Goal: Information Seeking & Learning: Compare options

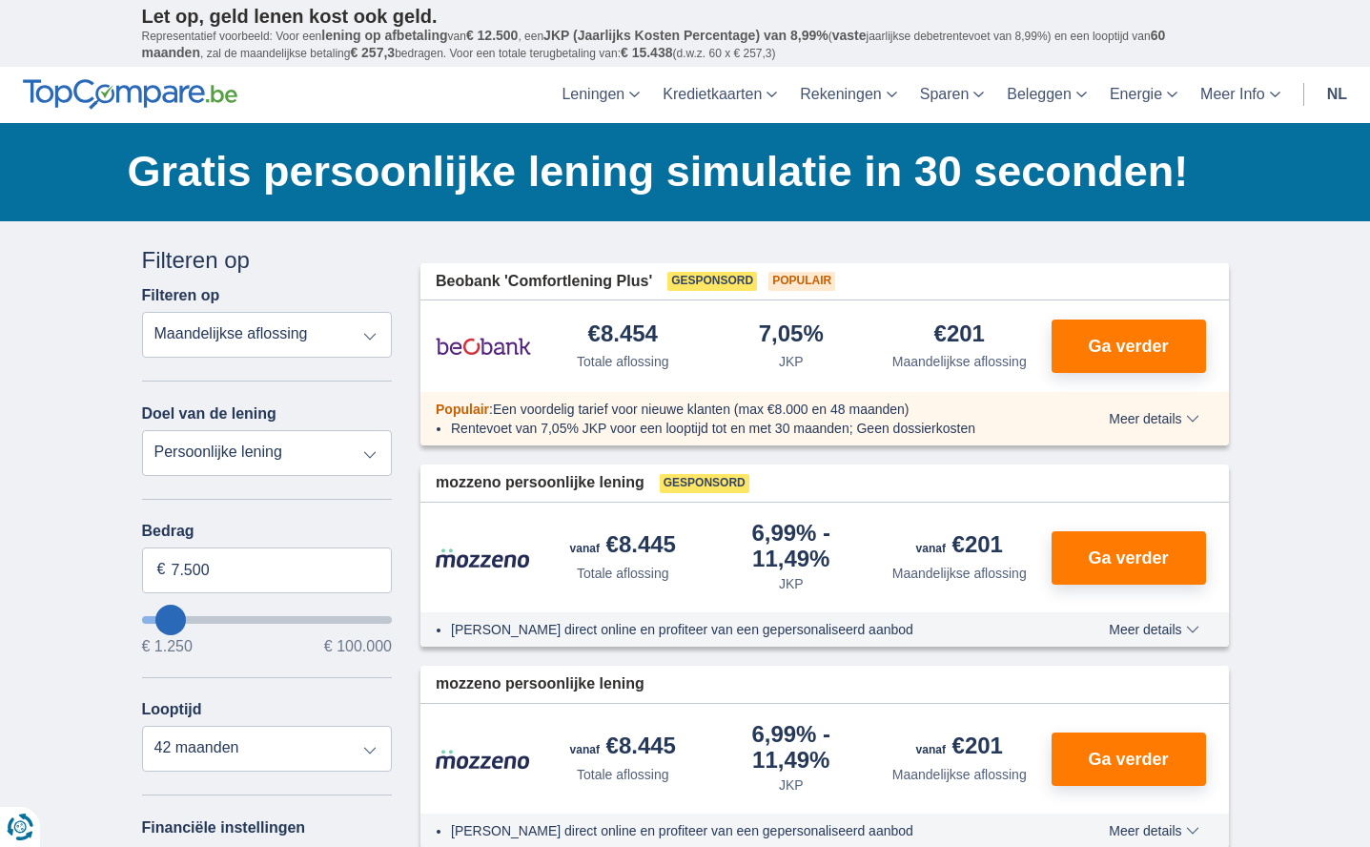
select select "renovationLoan"
type input "15.000"
type input "15250"
select select "60"
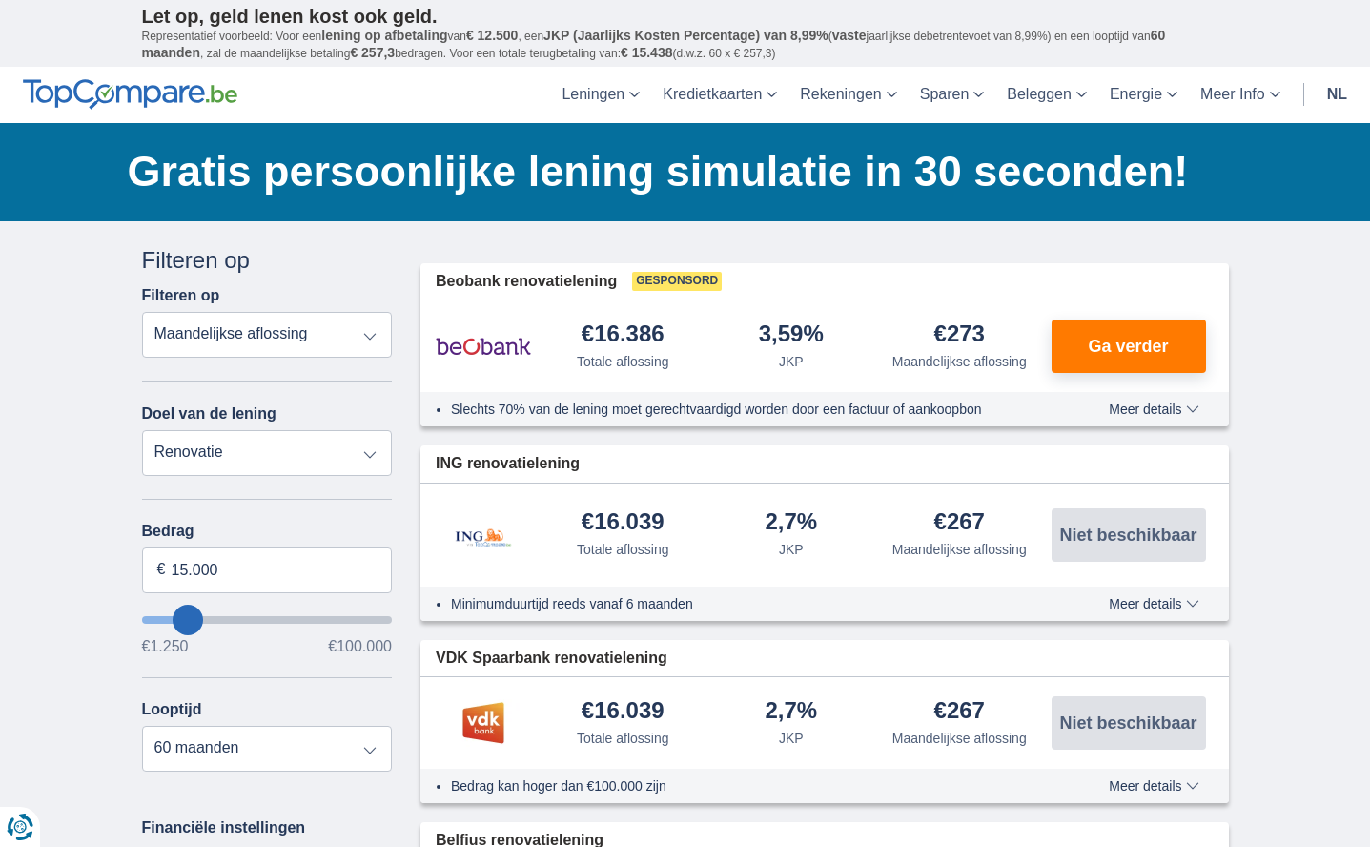
click at [256, 595] on div "Bedrag 15.000 € €1.250 €100.000" at bounding box center [267, 588] width 251 height 132
type input "17.250"
type input "17250"
type input "18.250"
type input "18250"
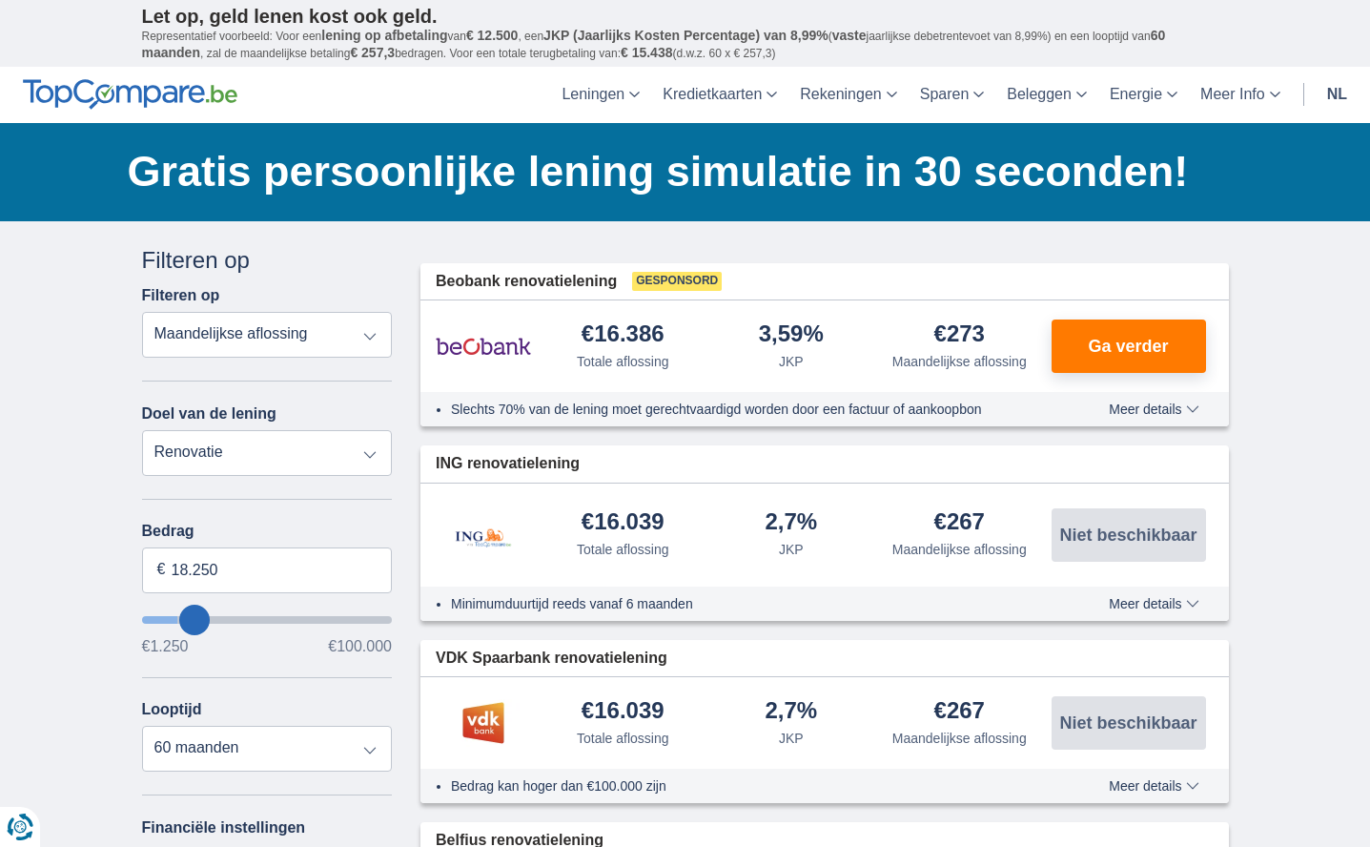
type input "19.250"
type input "19250"
type input "20.250"
type input "20250"
type input "21.250"
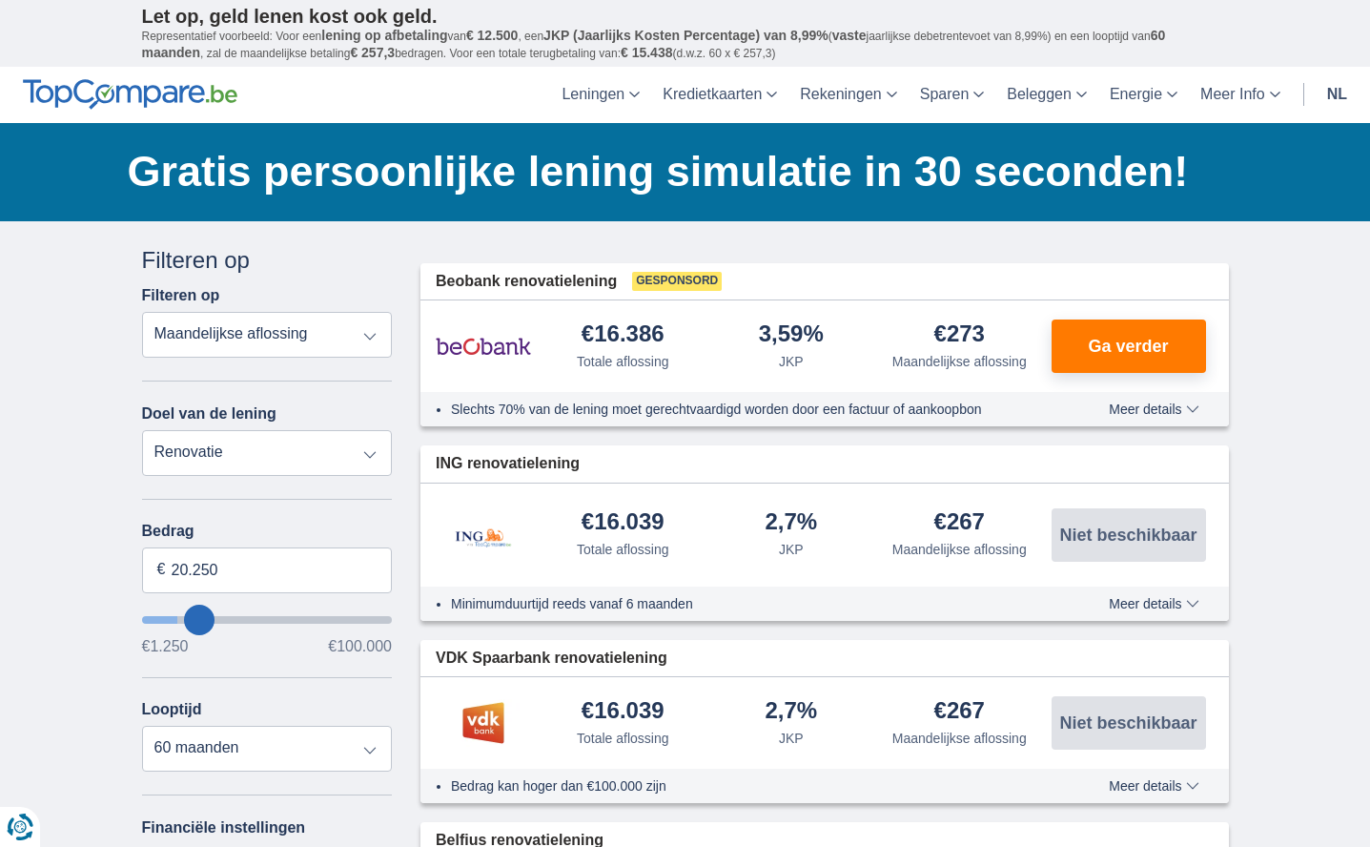
type input "21250"
type input "22.250"
type input "22250"
type input "23.250"
type input "23250"
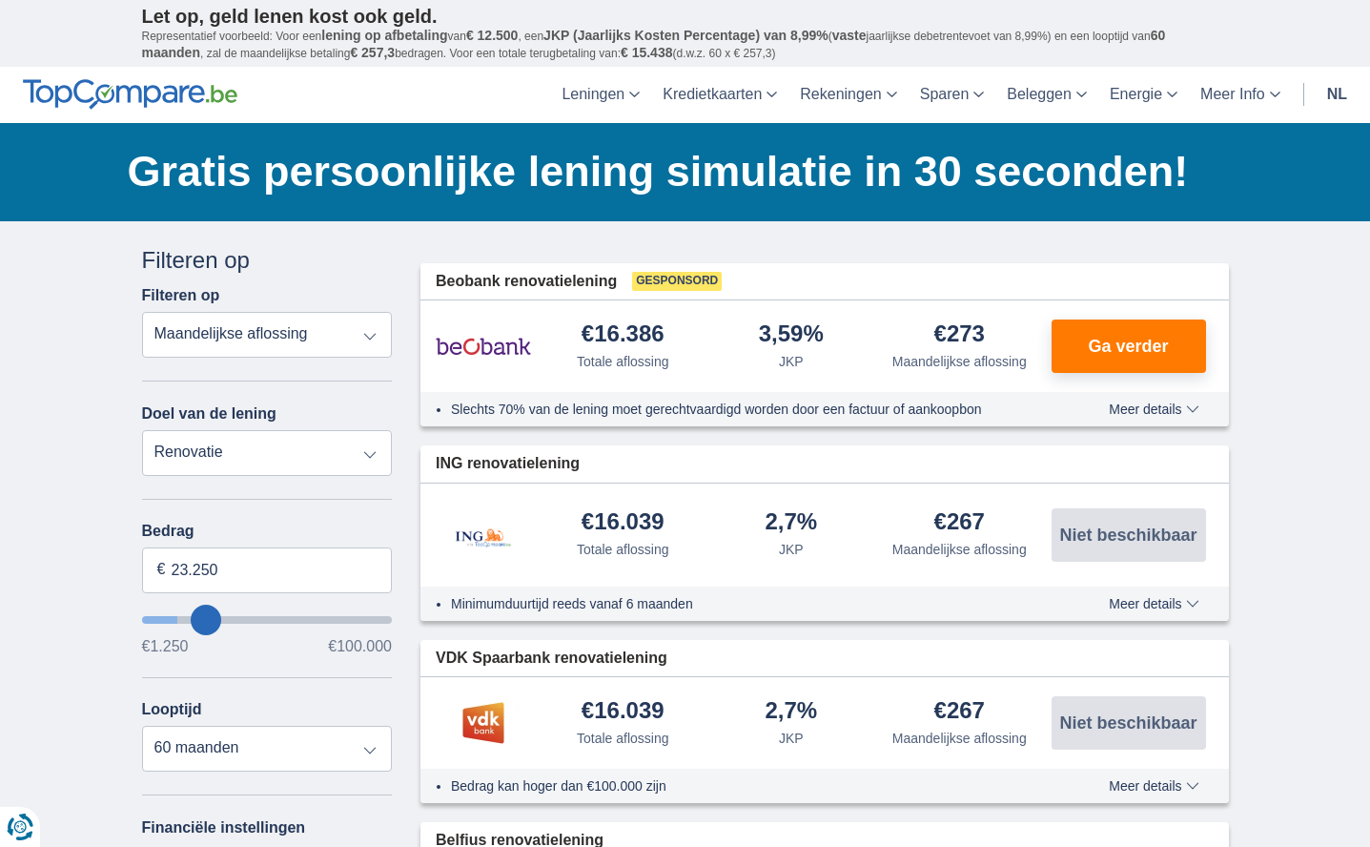
select select "120"
type input "25.250"
type input "25250"
type input "26.250"
type input "26250"
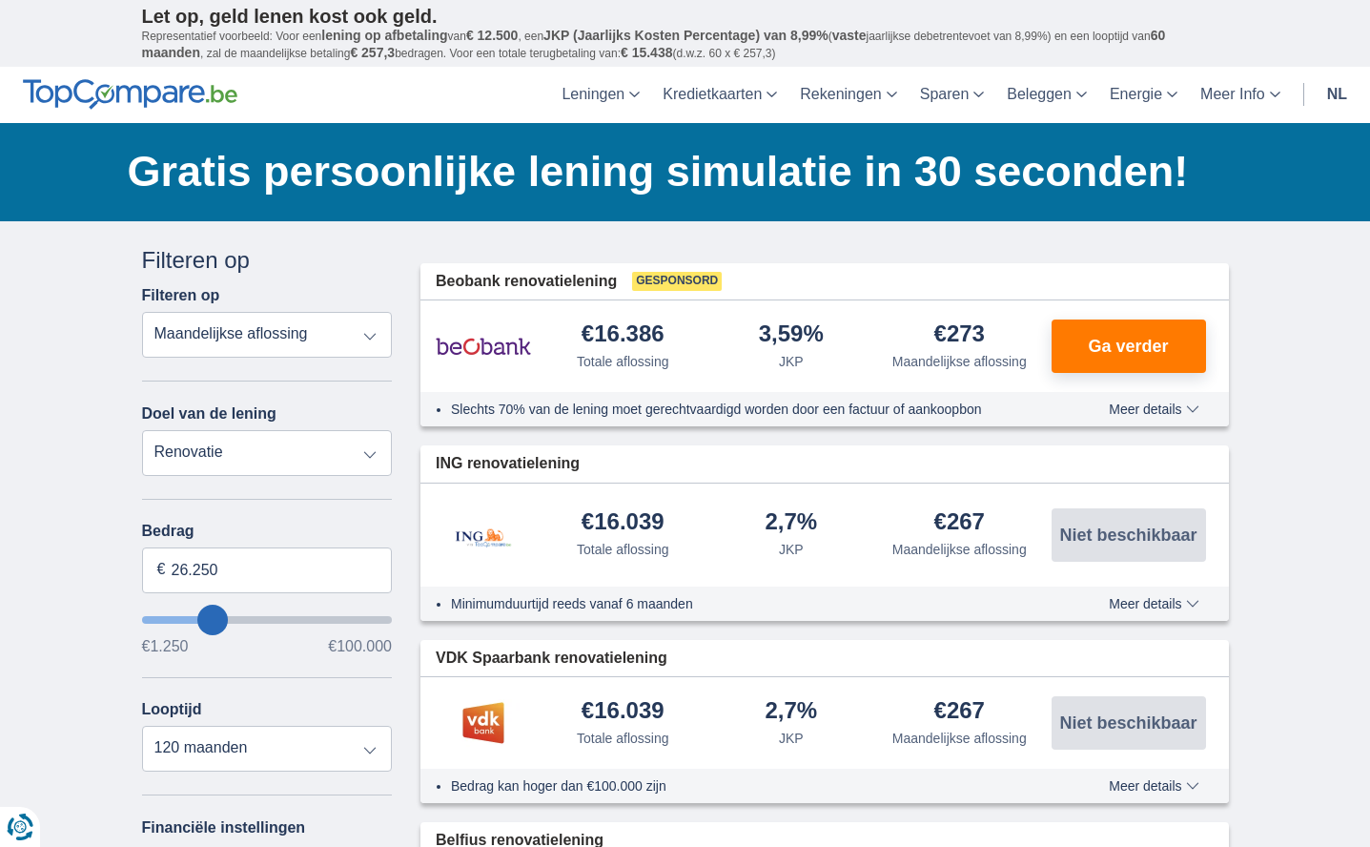
type input "27.250"
type input "27250"
type input "28.250"
type input "28250"
type input "29.250"
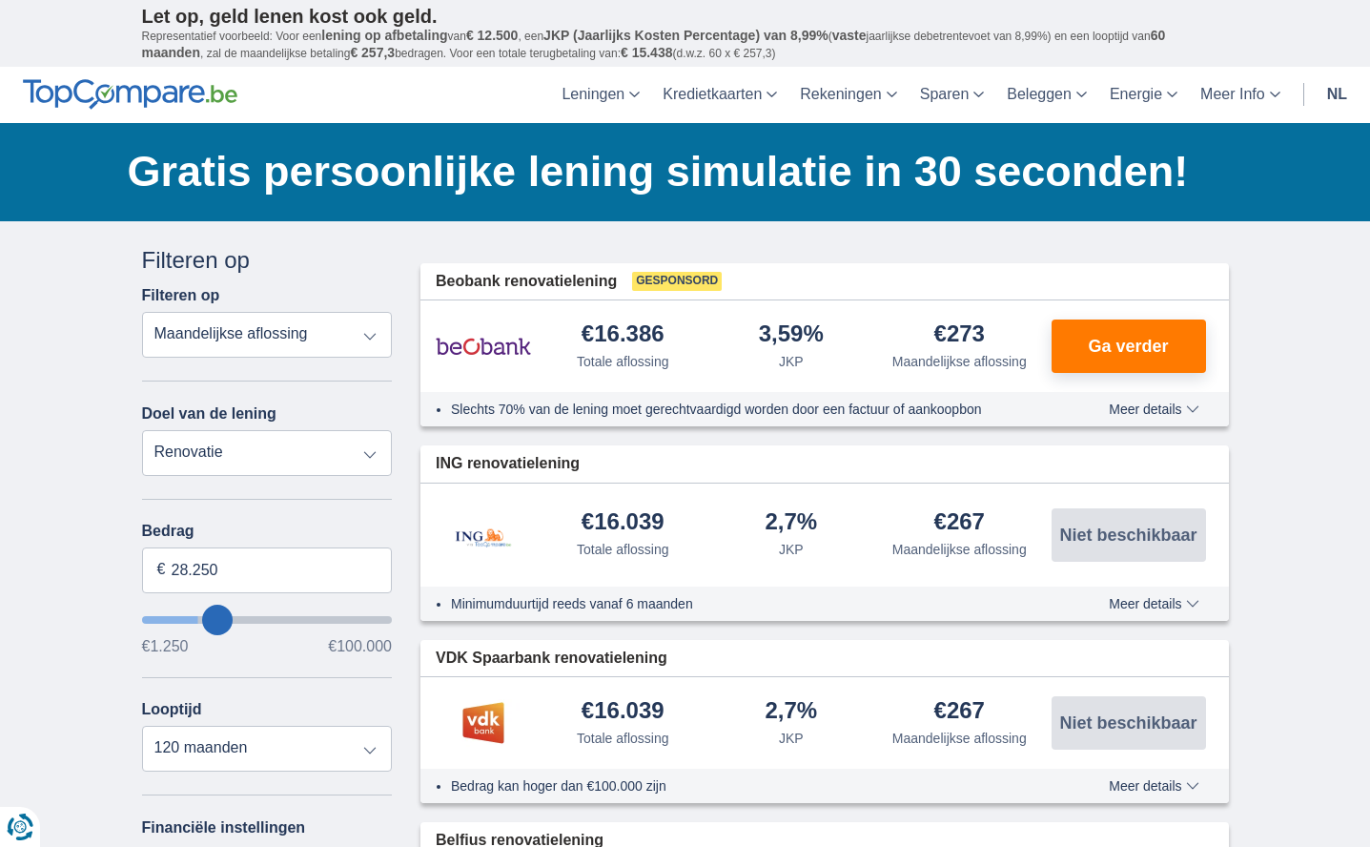
type input "29250"
type input "30.250"
type input "30250"
type input "31.250"
type input "31250"
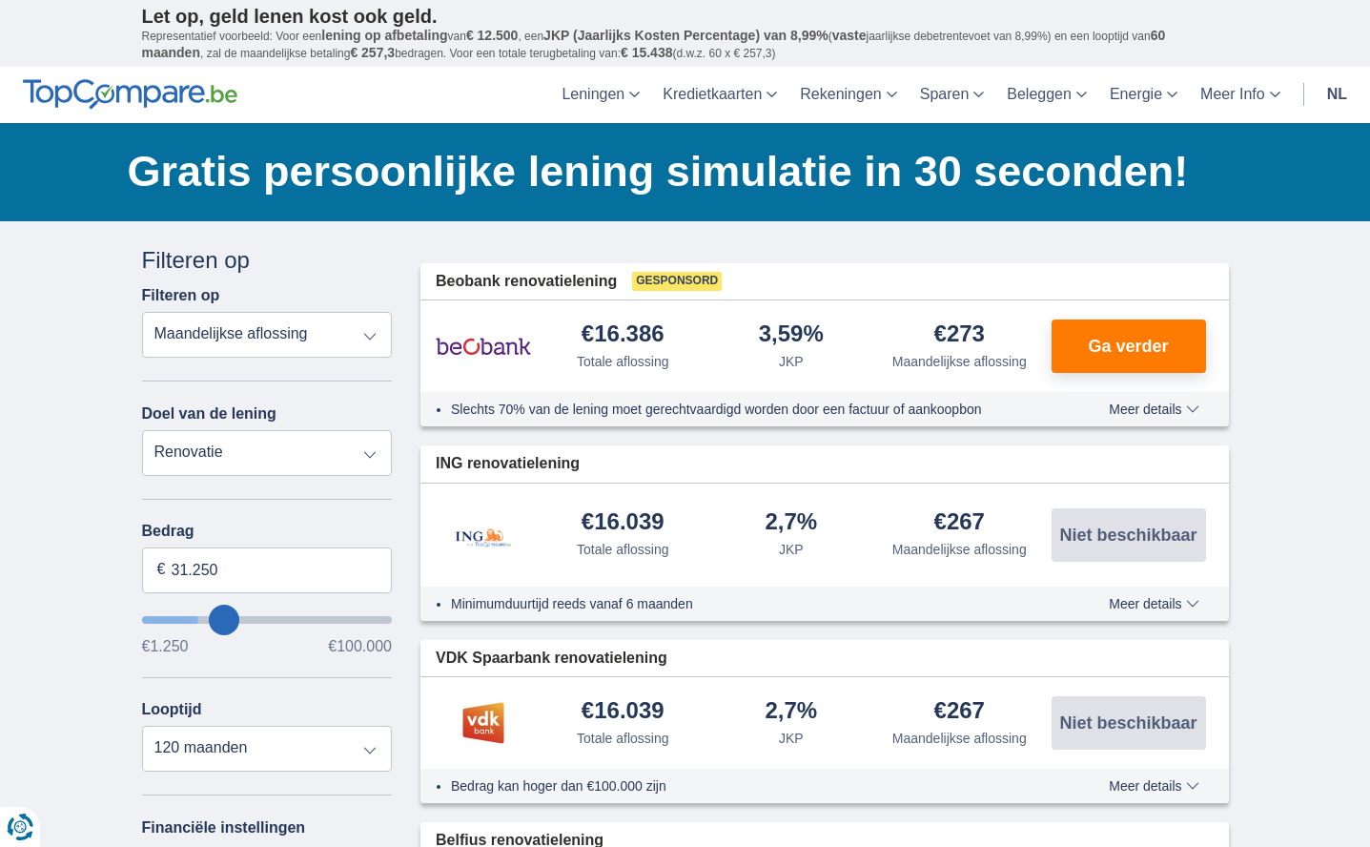
type input "32.250"
type input "32250"
type input "33.250"
type input "33250"
type input "35.250"
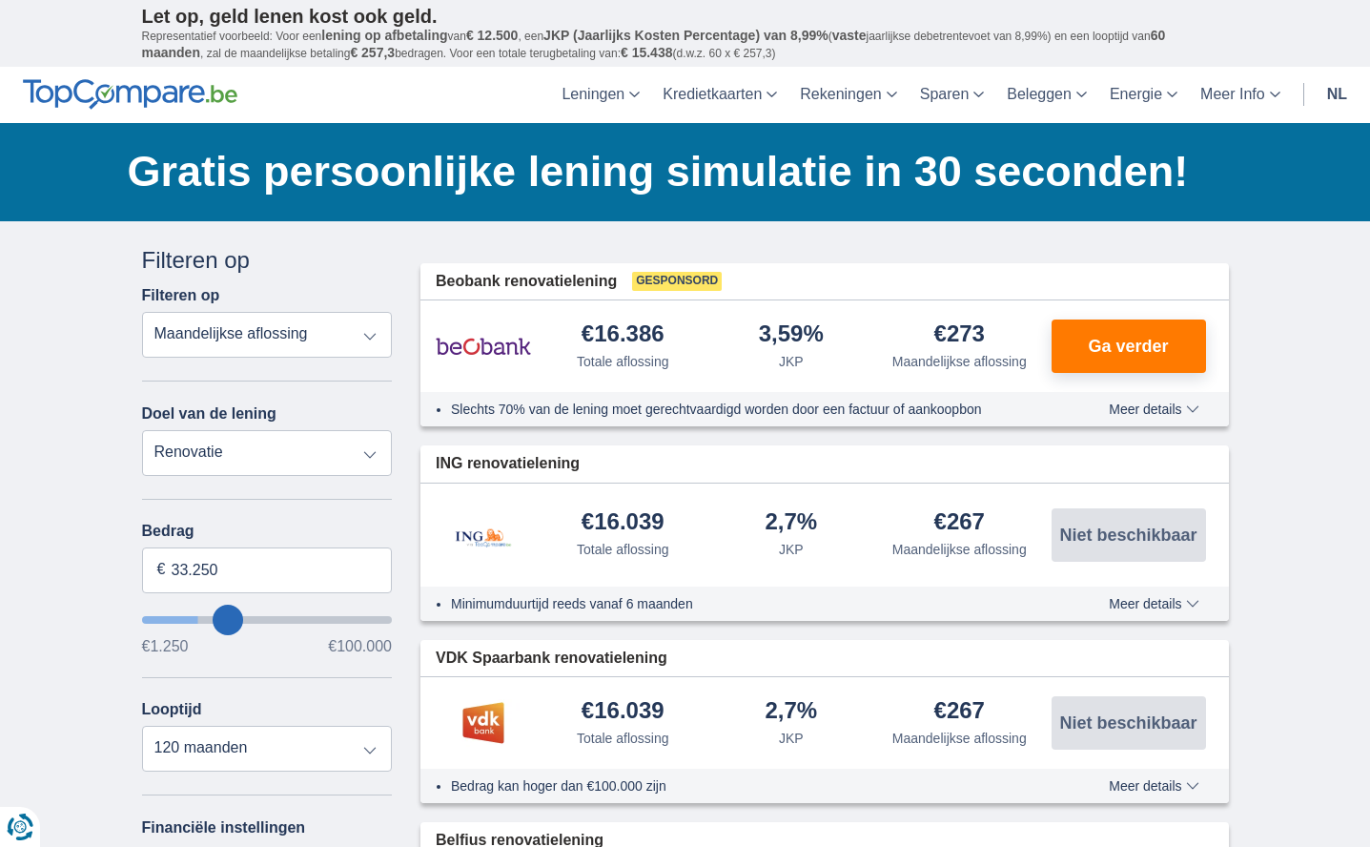
type input "35250"
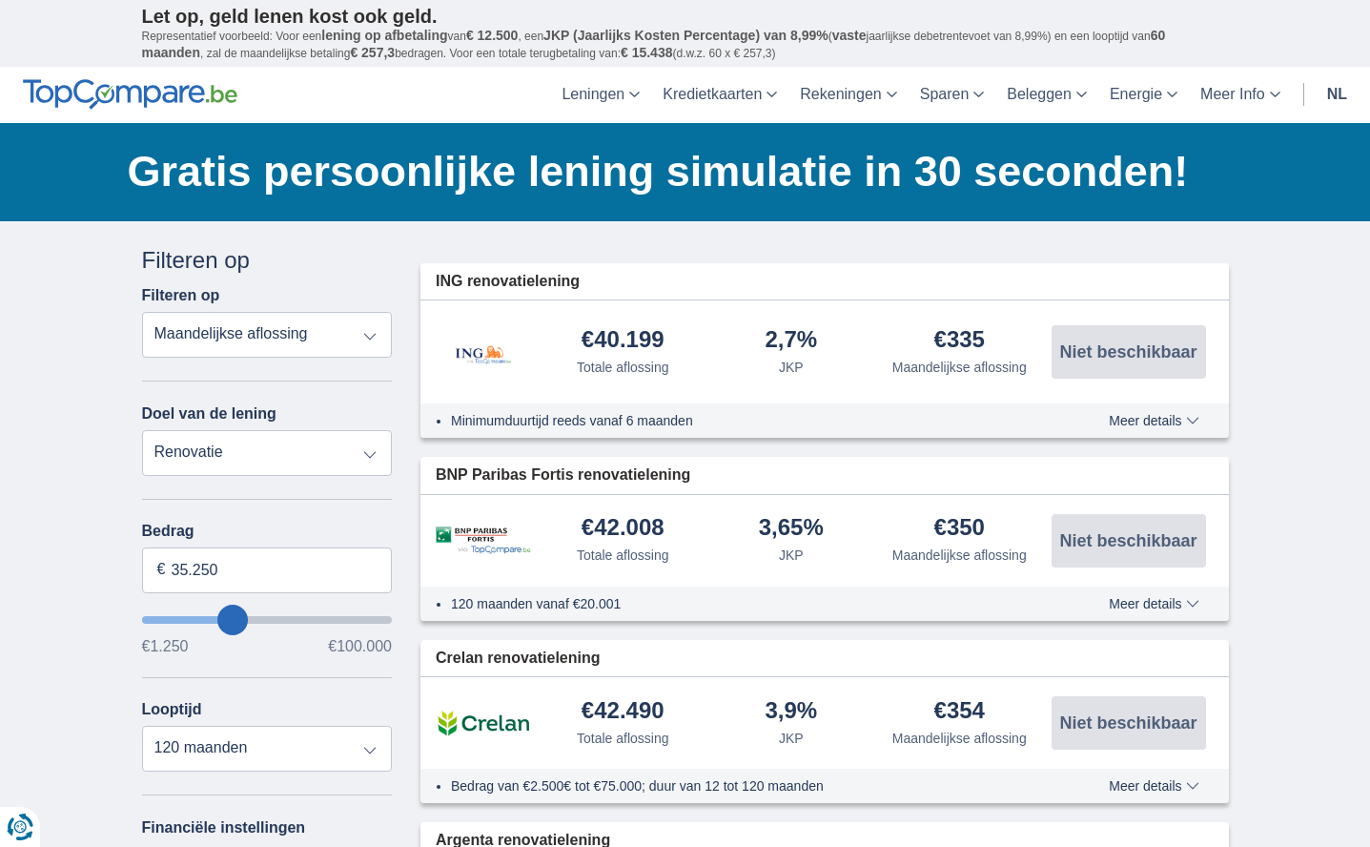
type input "89.250"
type input "89250"
click at [353, 618] on input "wantToBorrow" at bounding box center [267, 620] width 251 height 8
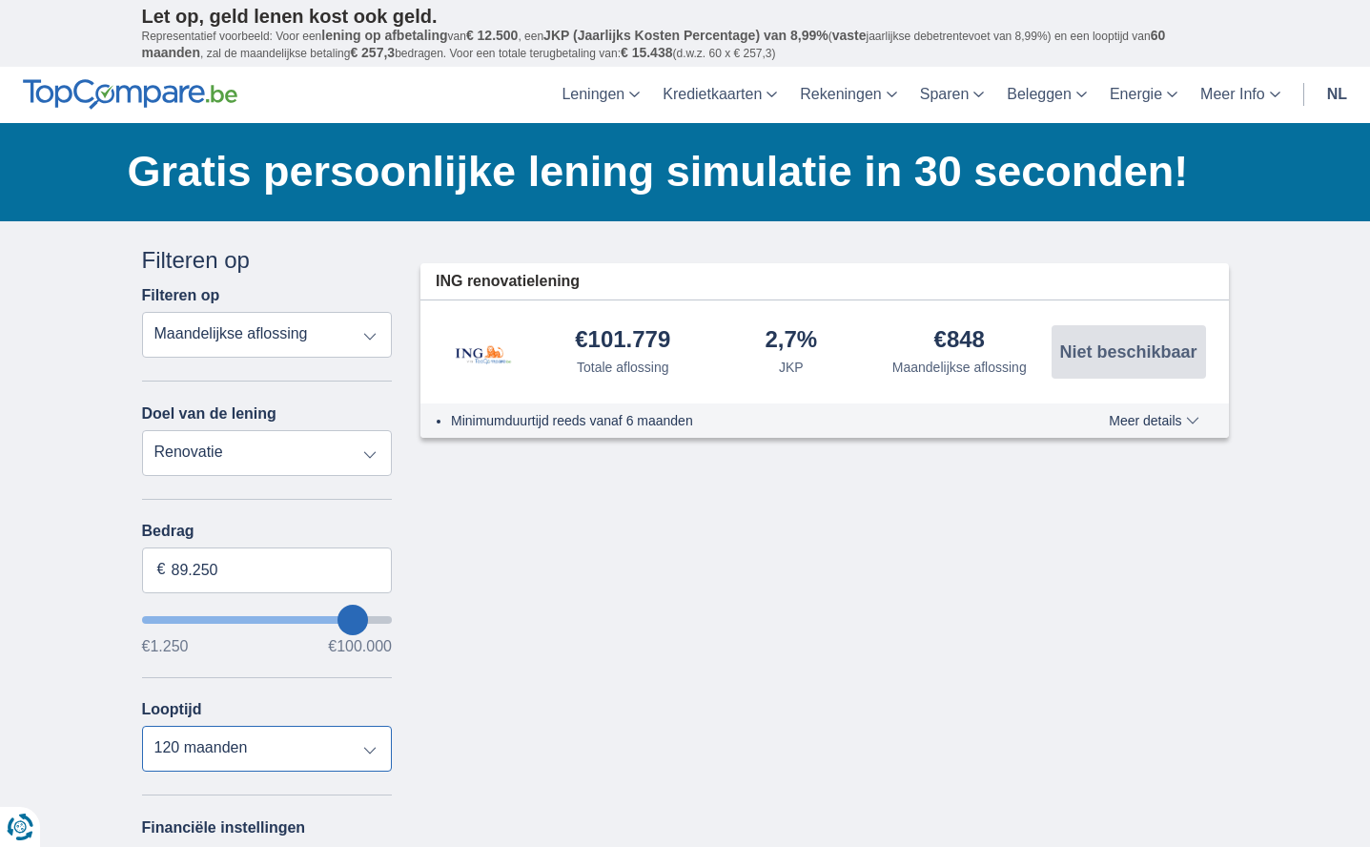
select select "60"
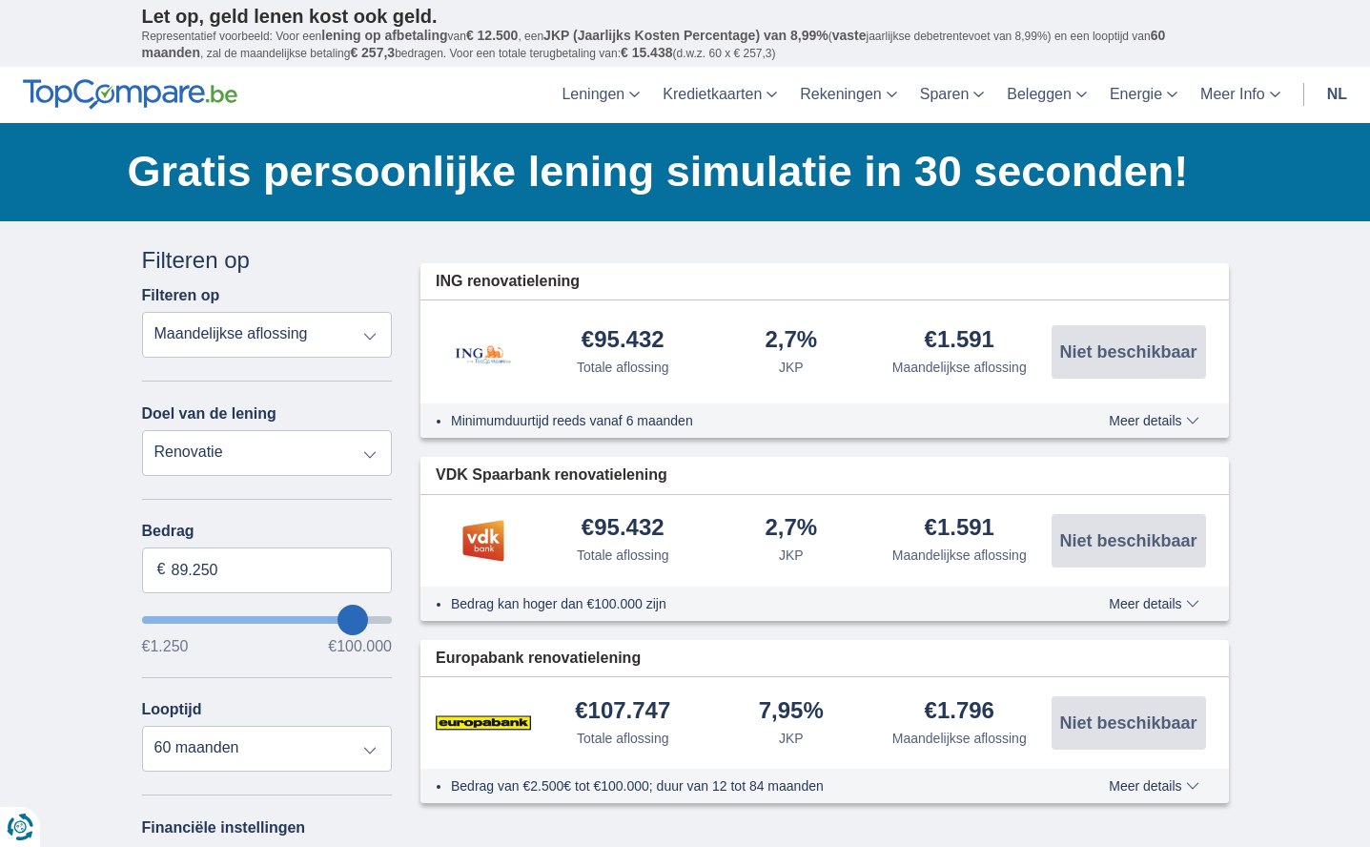
drag, startPoint x: 360, startPoint y: 336, endPoint x: 379, endPoint y: 447, distance: 113.2
click at [379, 447] on div "Annuleren Filters Filteren op Filteren op Totale aflossing JKP Maandelijkse afl…" at bounding box center [267, 683] width 251 height 878
select select "education"
type input "7.500"
type input "7250"
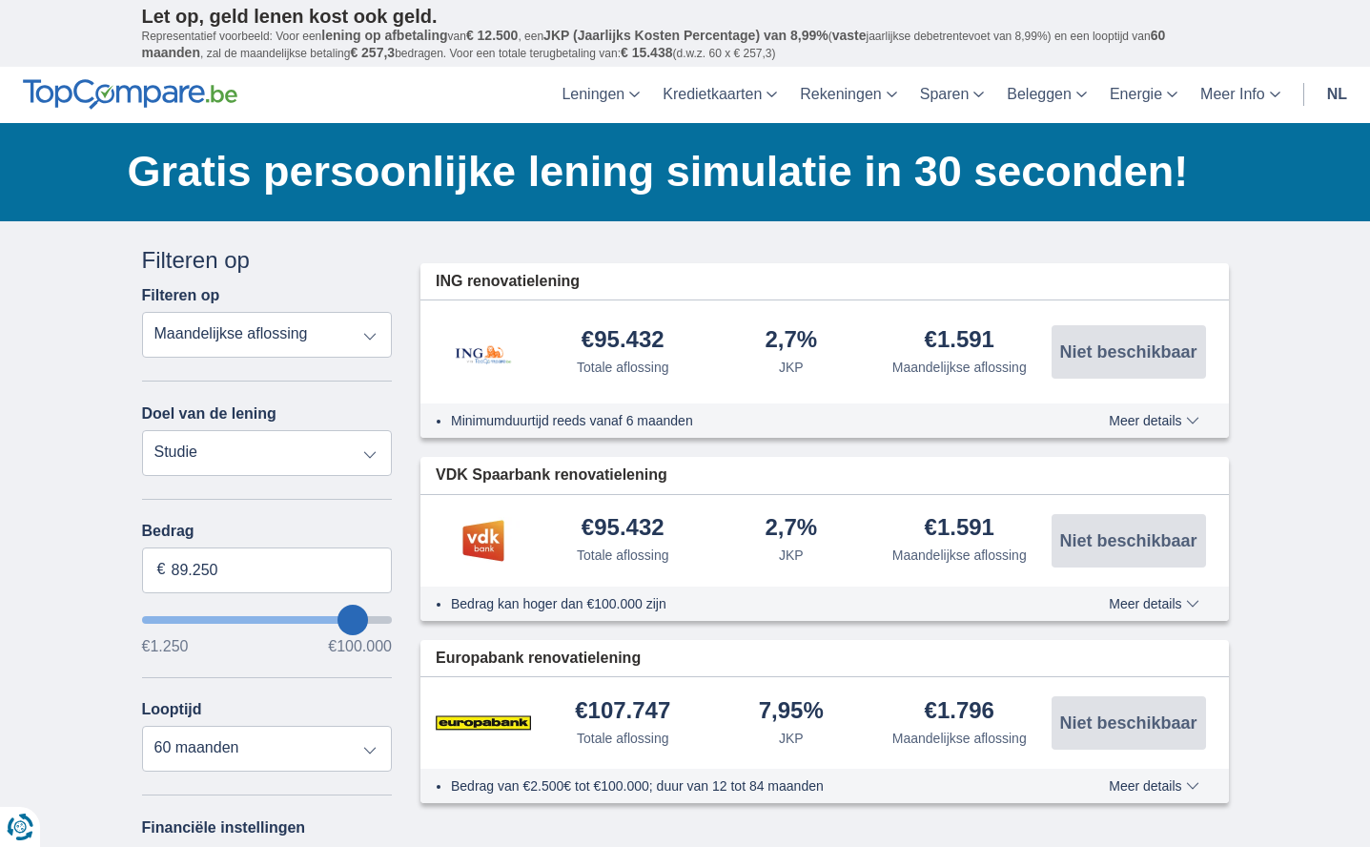
select select "42"
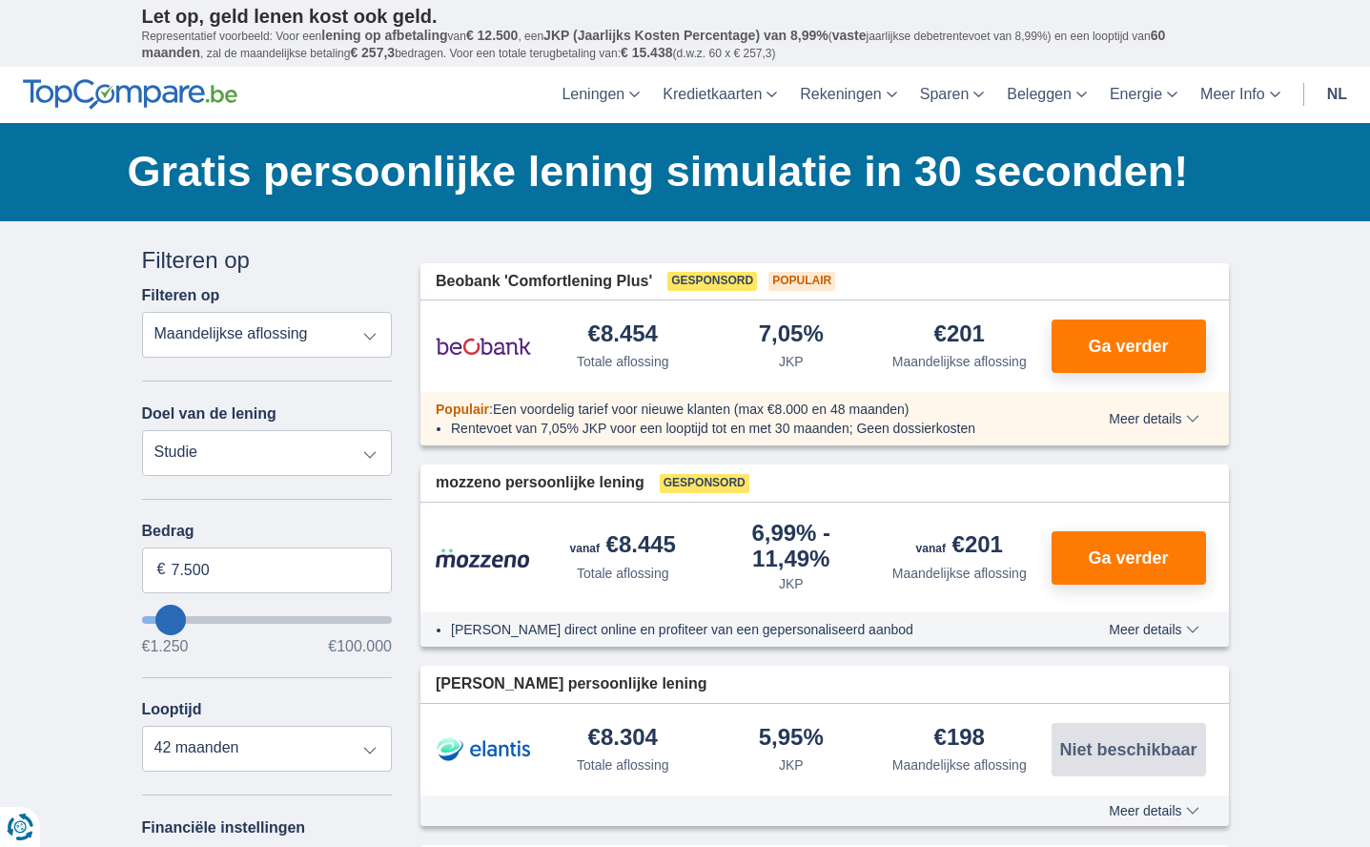
type input "10.250"
type input "10250"
type input "9.250"
type input "9250"
type input "8.250"
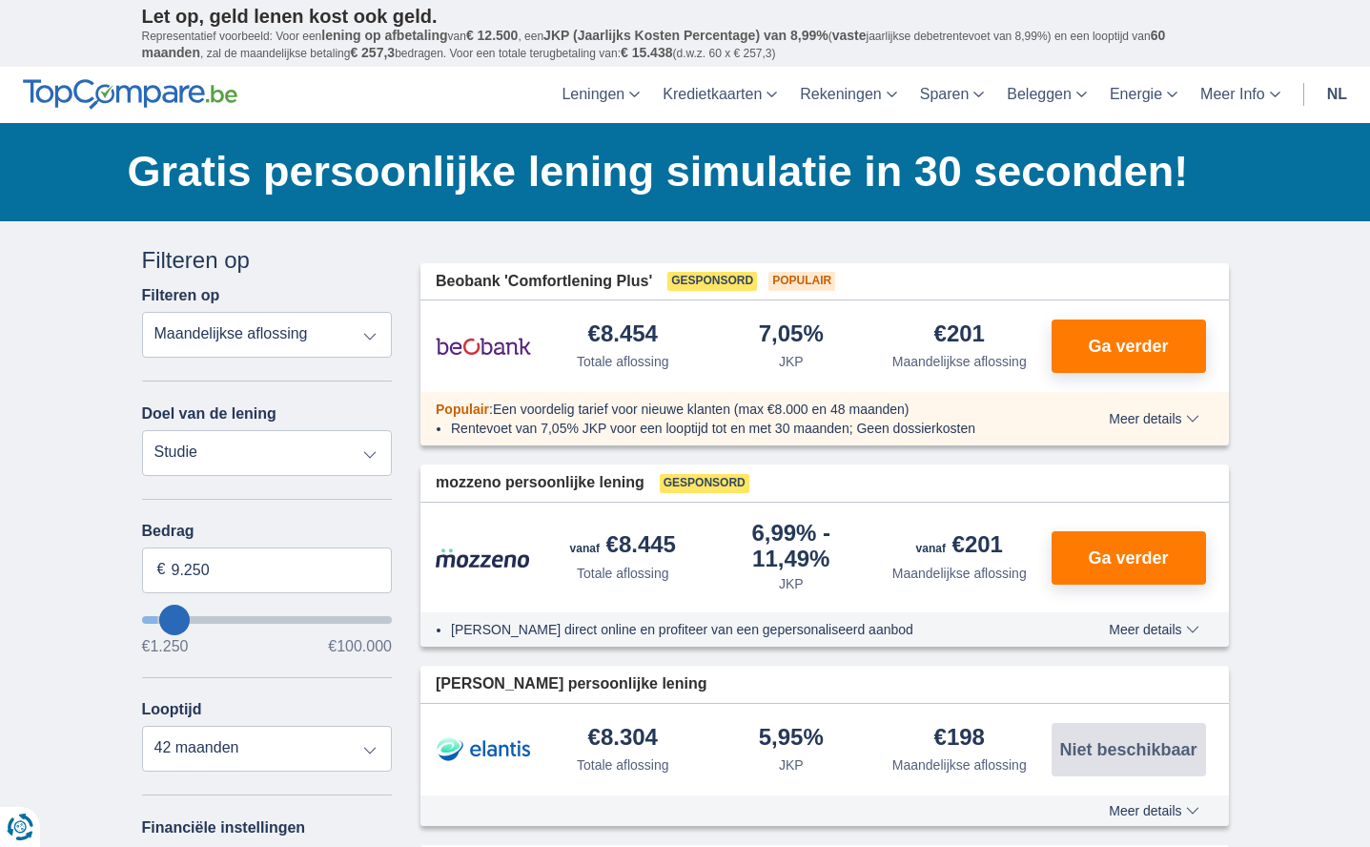
type input "8250"
select select "48"
type input "7.250"
type input "7250"
select select "42"
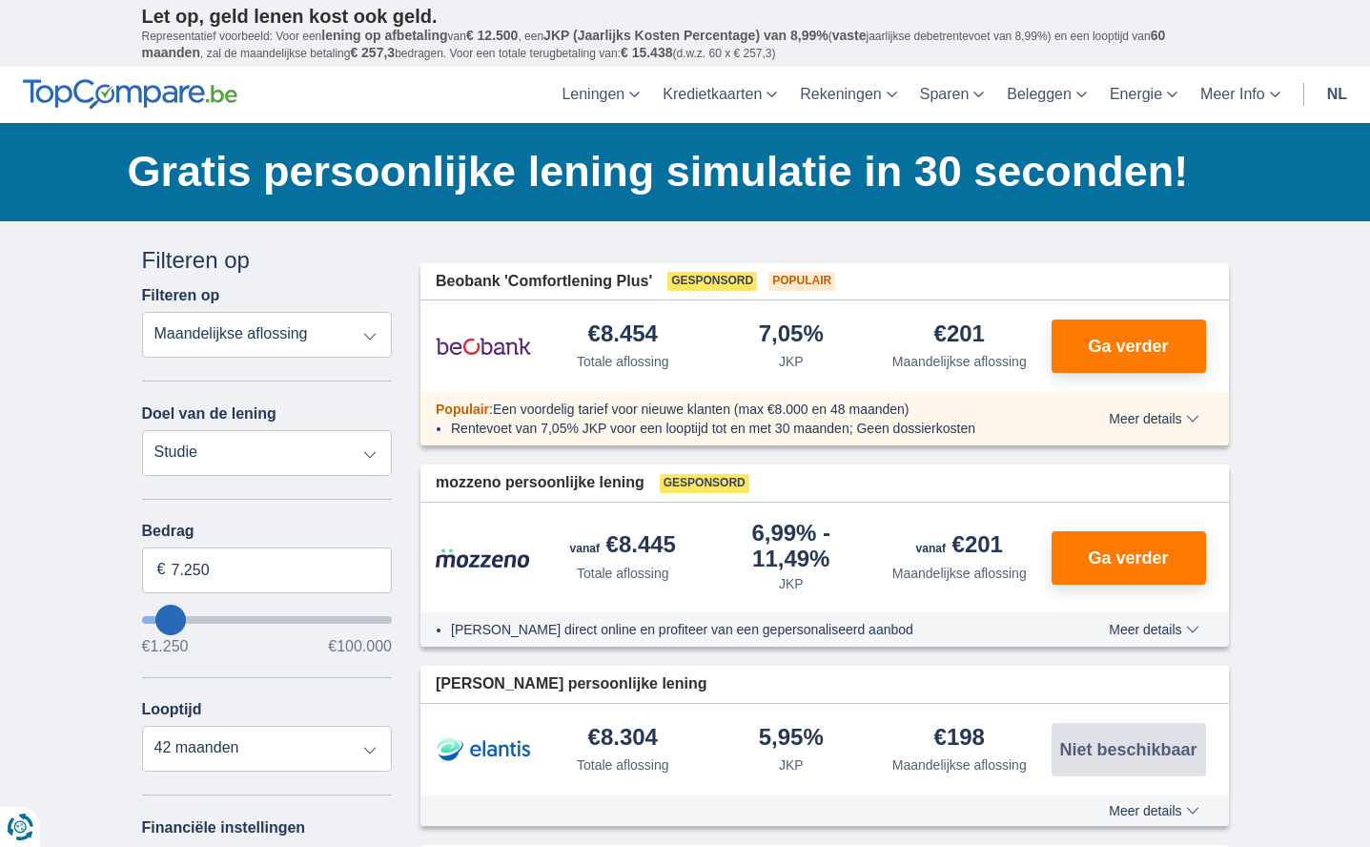
type input "6.250"
type input "6250"
type input "5.250"
type input "5250"
select select "36"
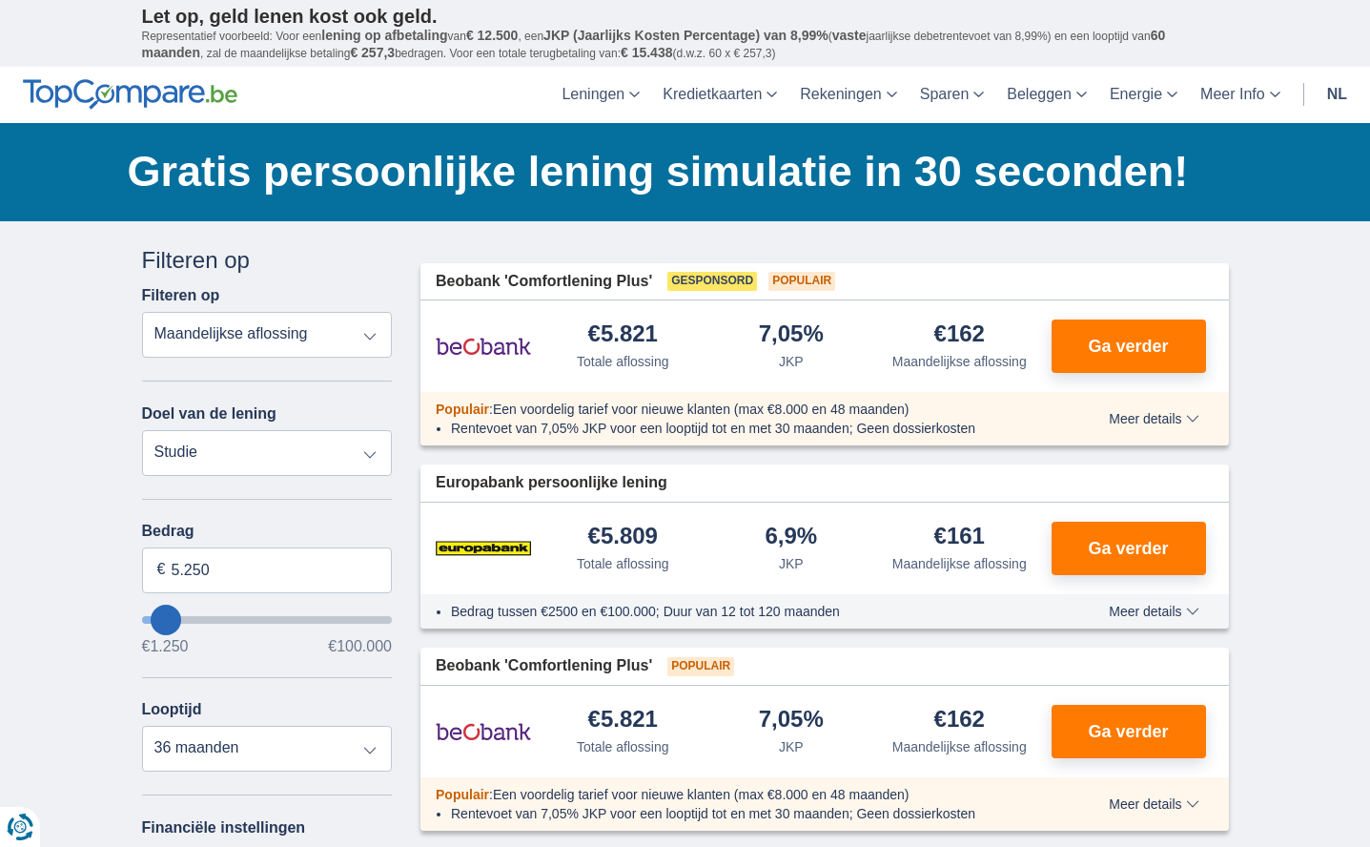
type input "6.250"
type input "6250"
type input "7.250"
type input "7250"
type input "8.250"
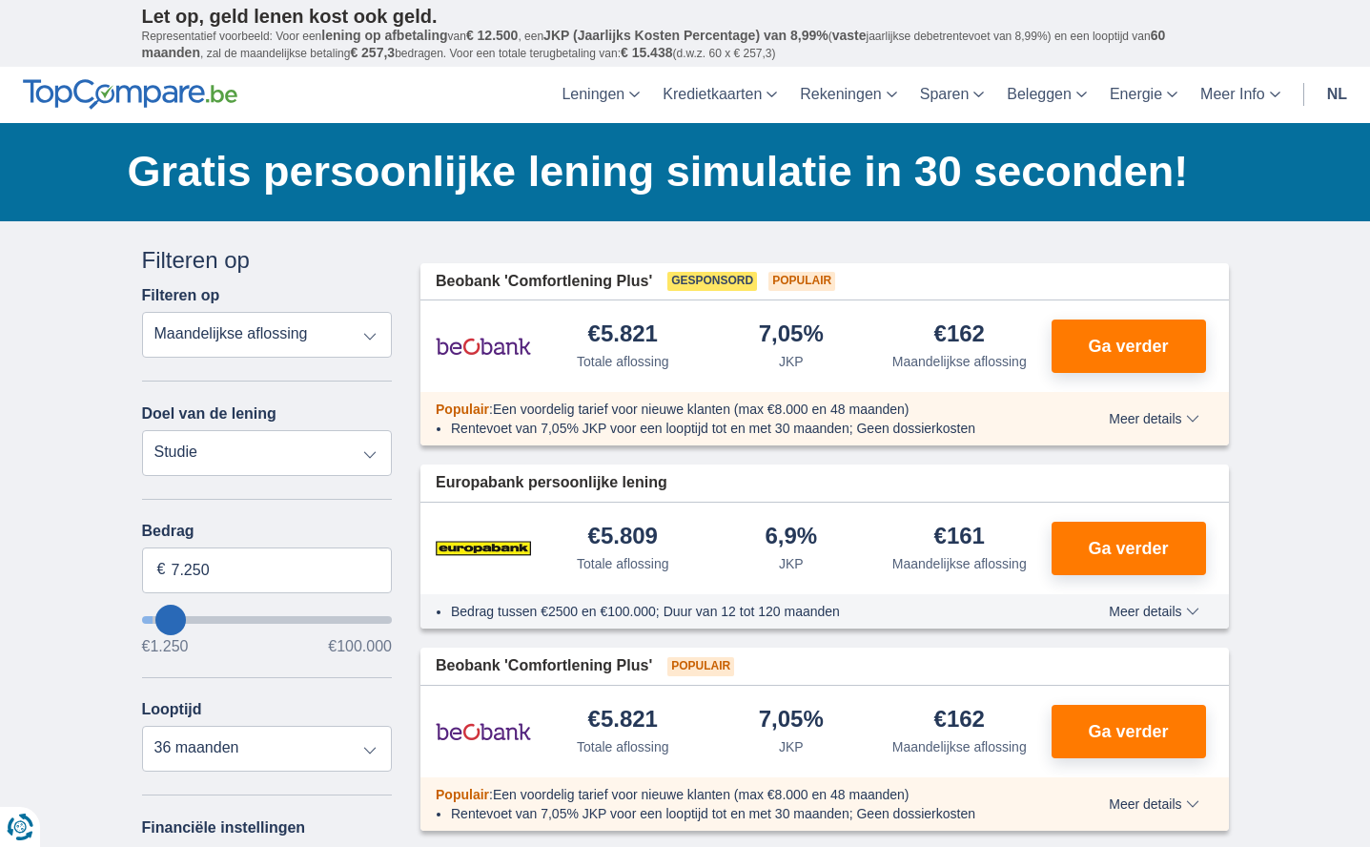
type input "8250"
type input "9.250"
type input "9250"
type input "10.250"
type input "10250"
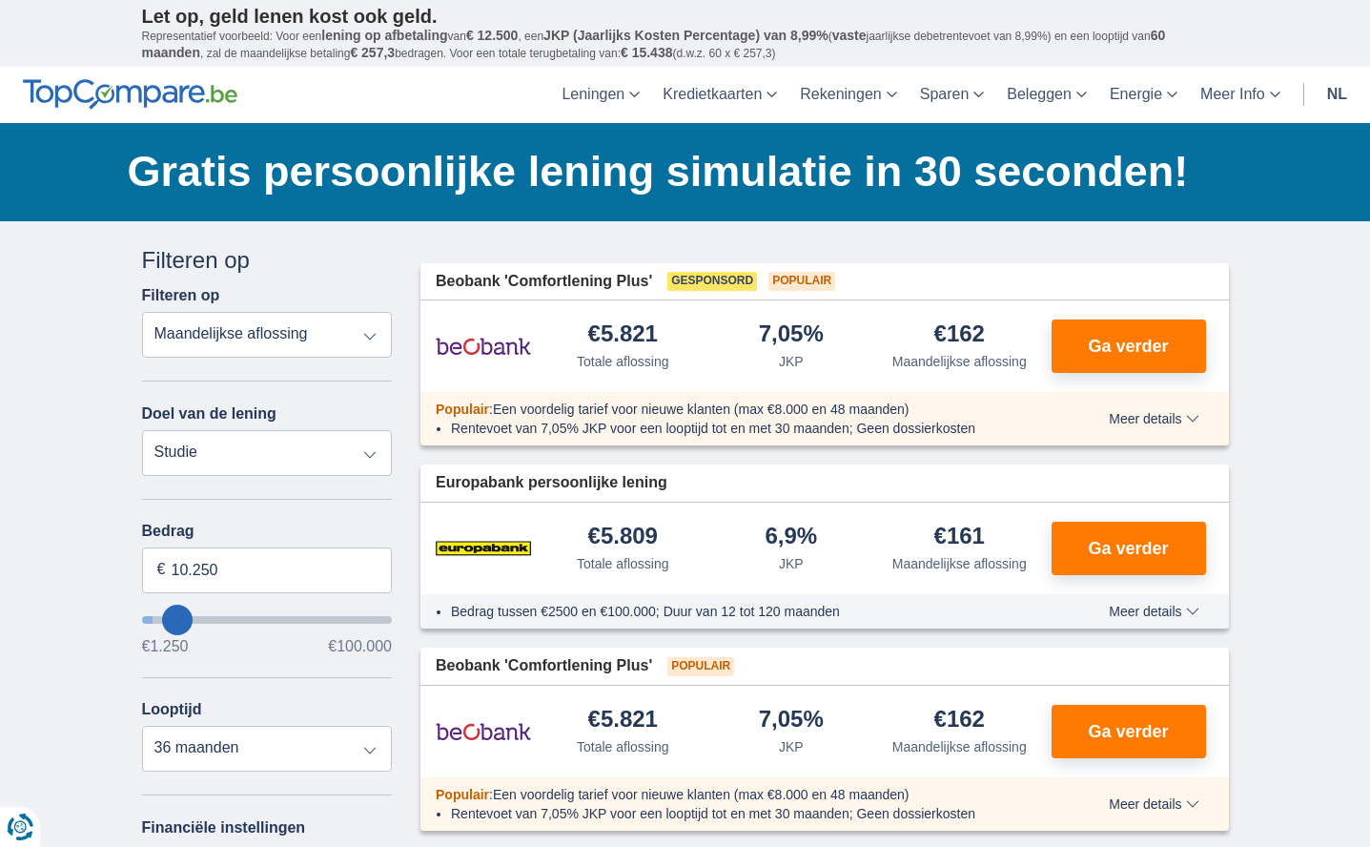
type input "11.250"
type input "11250"
type input "12.250"
type input "12250"
type input "13.250"
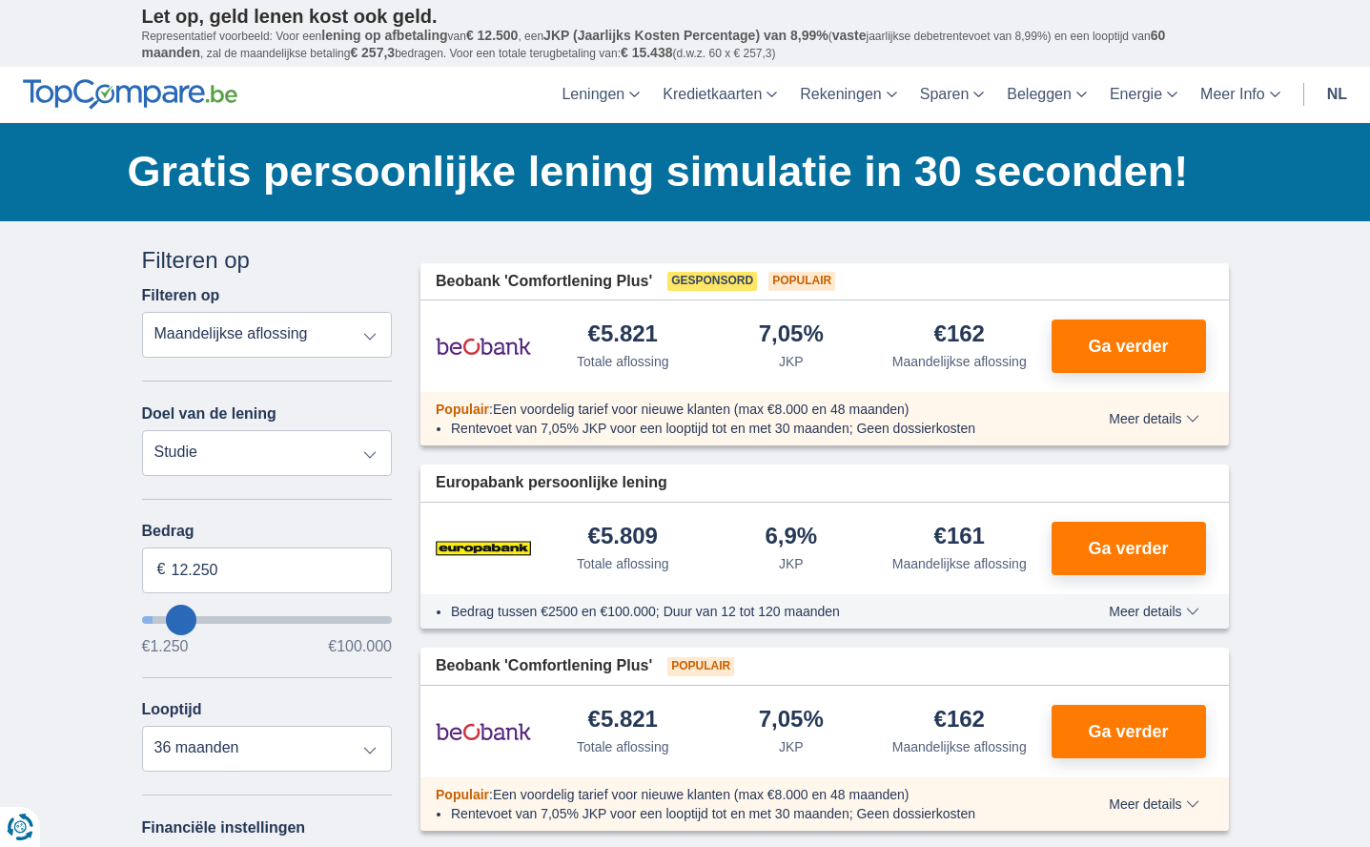
type input "13250"
select select "60"
type input "14.250"
type input "14250"
type input "15.250"
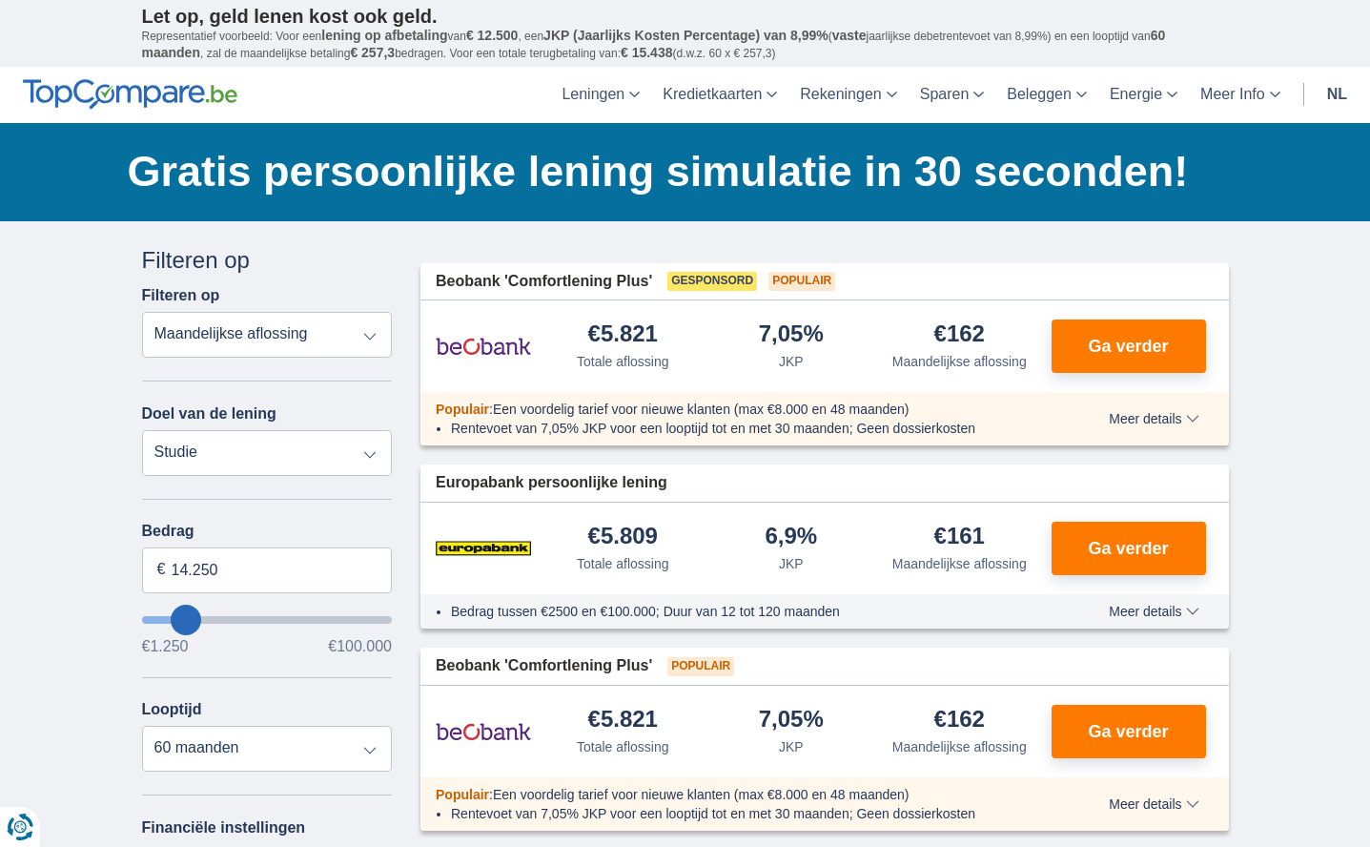
type input "15250"
type input "16.250"
type input "16250"
select select "84"
type input "17.250"
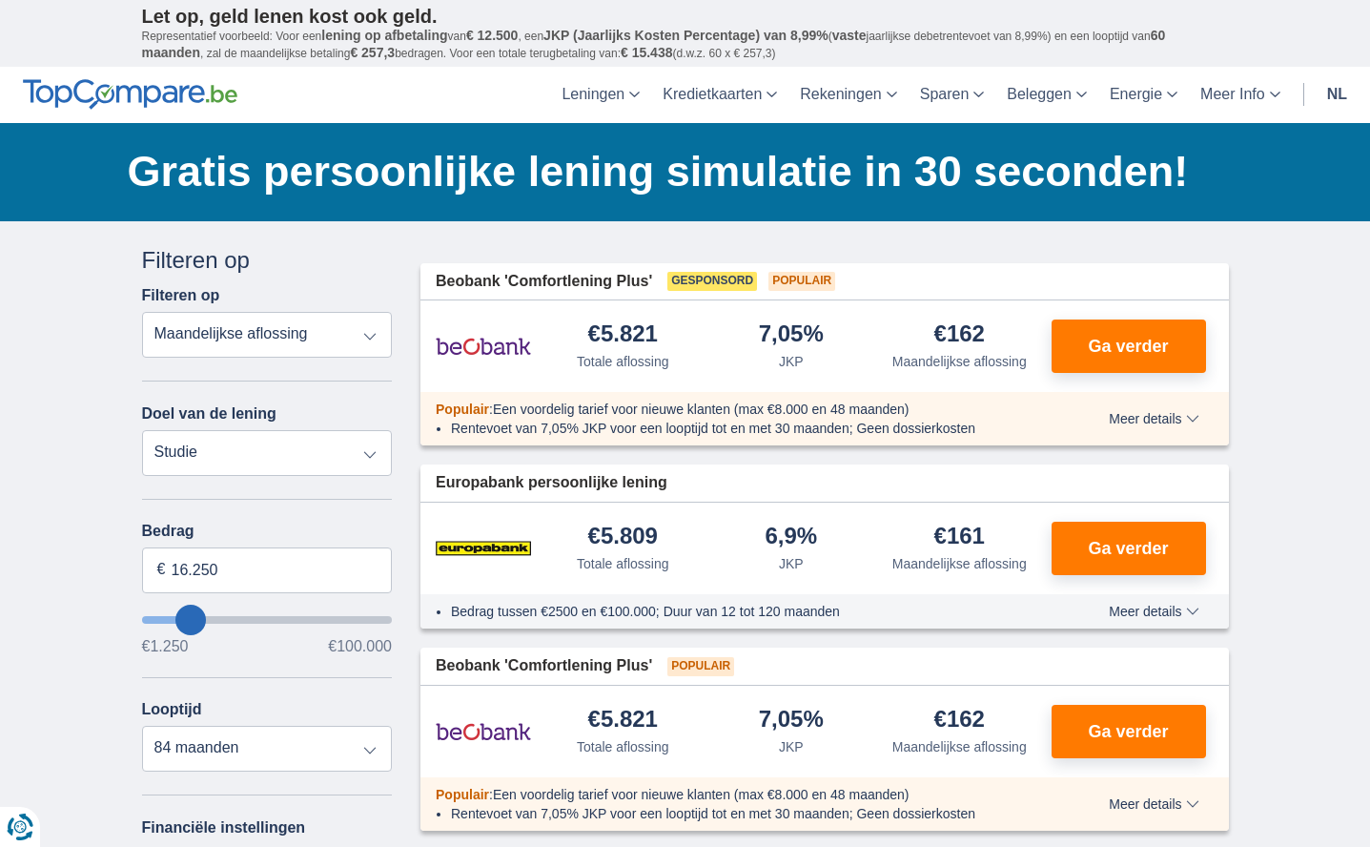
type input "17250"
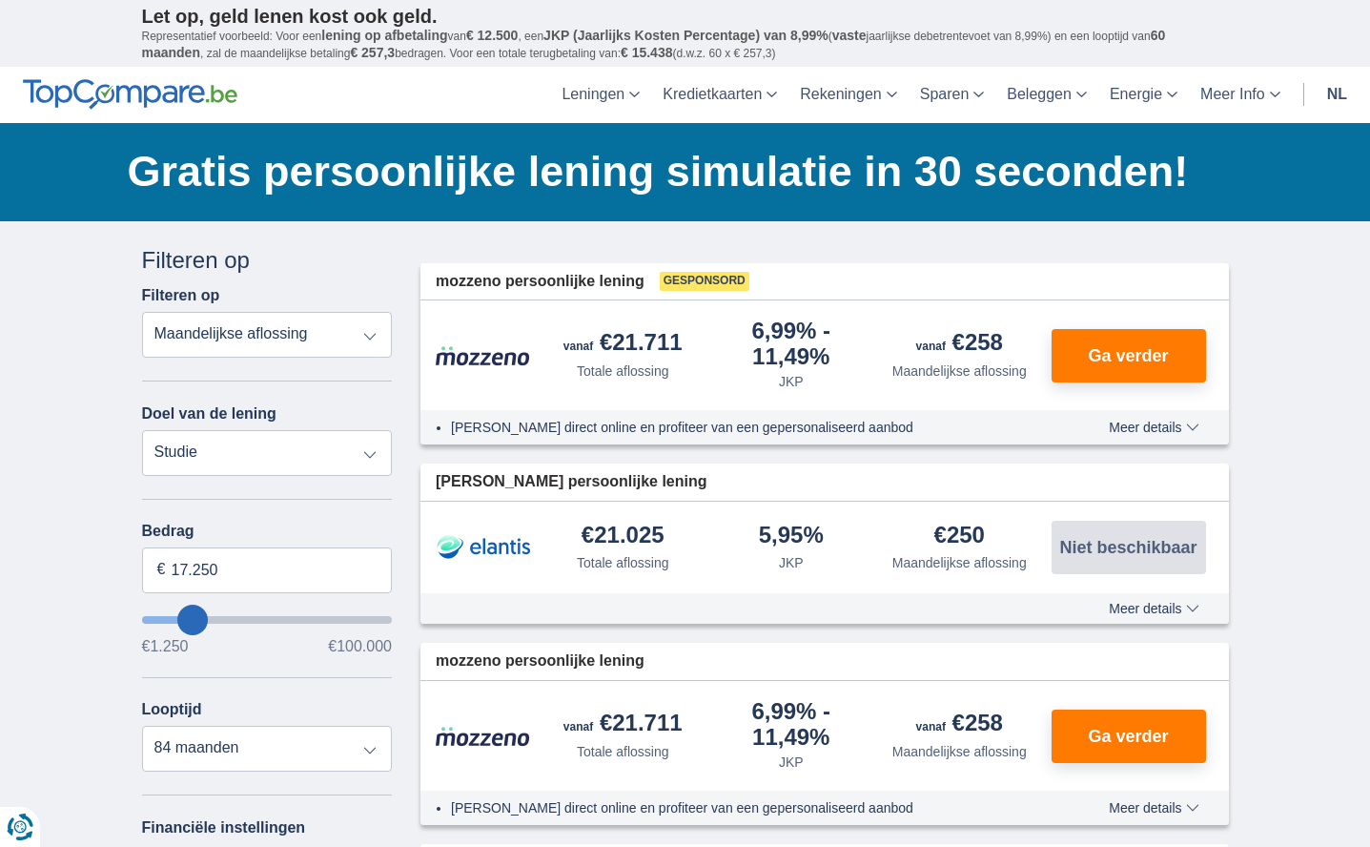
type input "16.250"
type input "16250"
type input "15.250"
type input "15250"
type input "14.250"
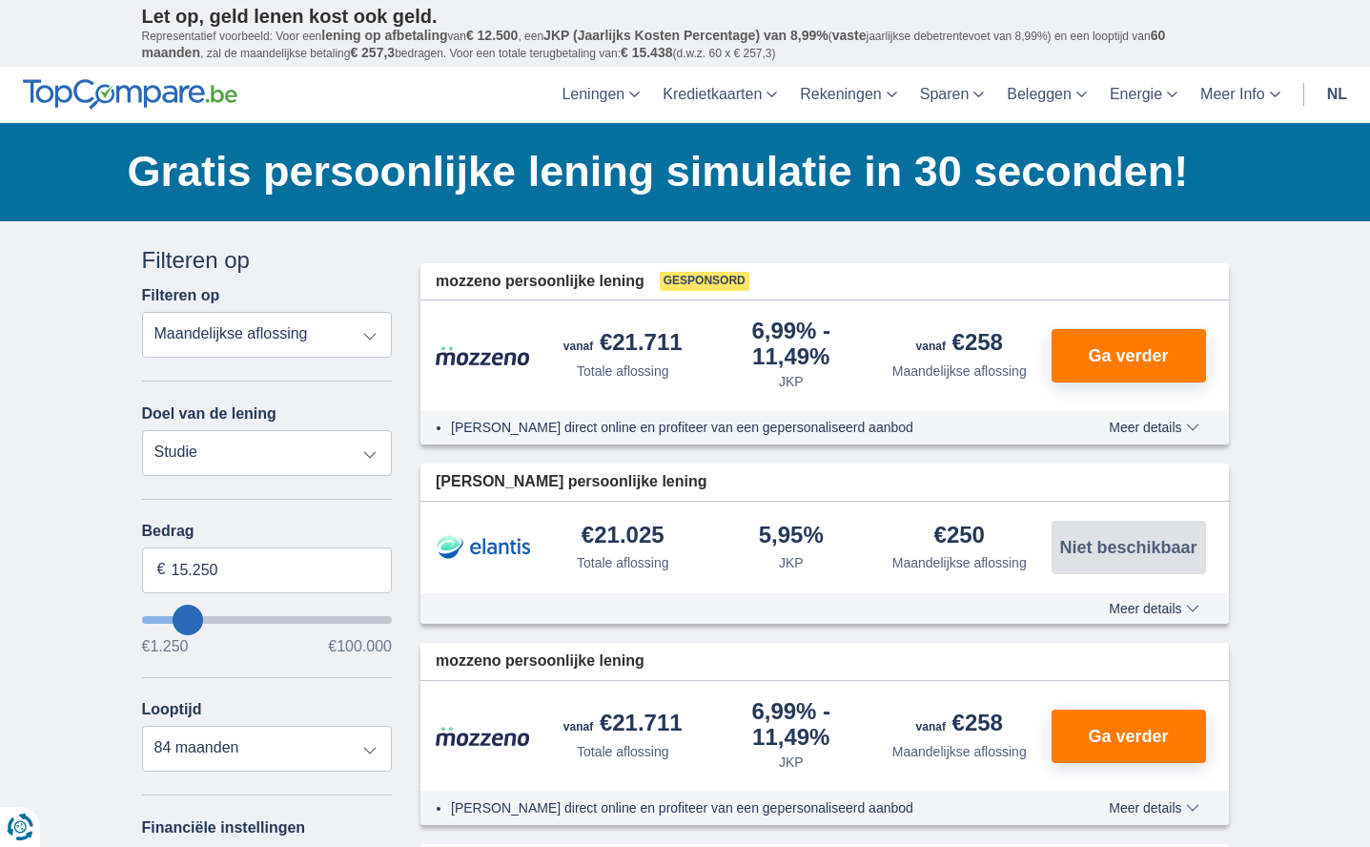
type input "14250"
select select "60"
type input "13.250"
type input "13250"
type input "12.250"
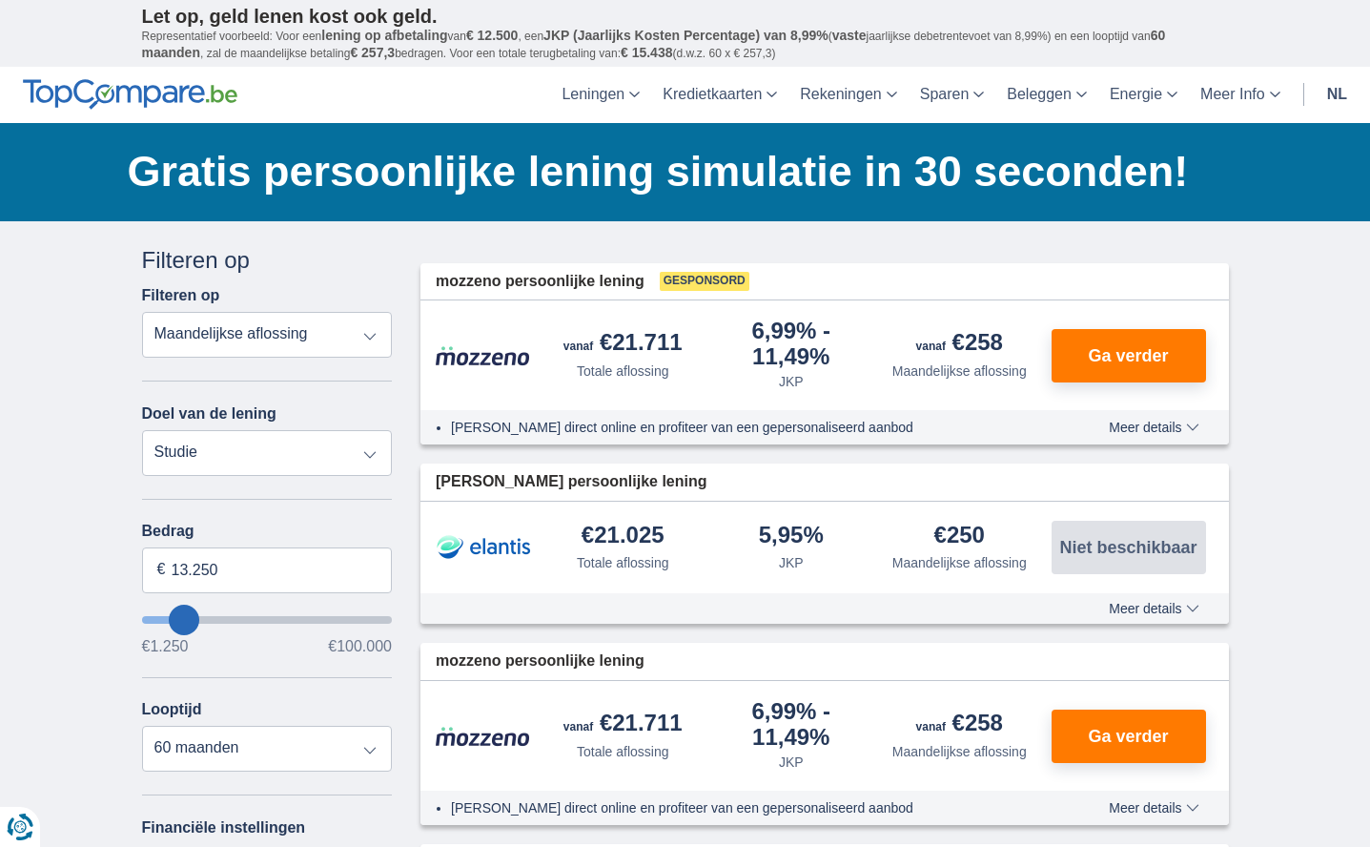
type input "12250"
type input "11.250"
type input "11250"
type input "10.250"
type input "10250"
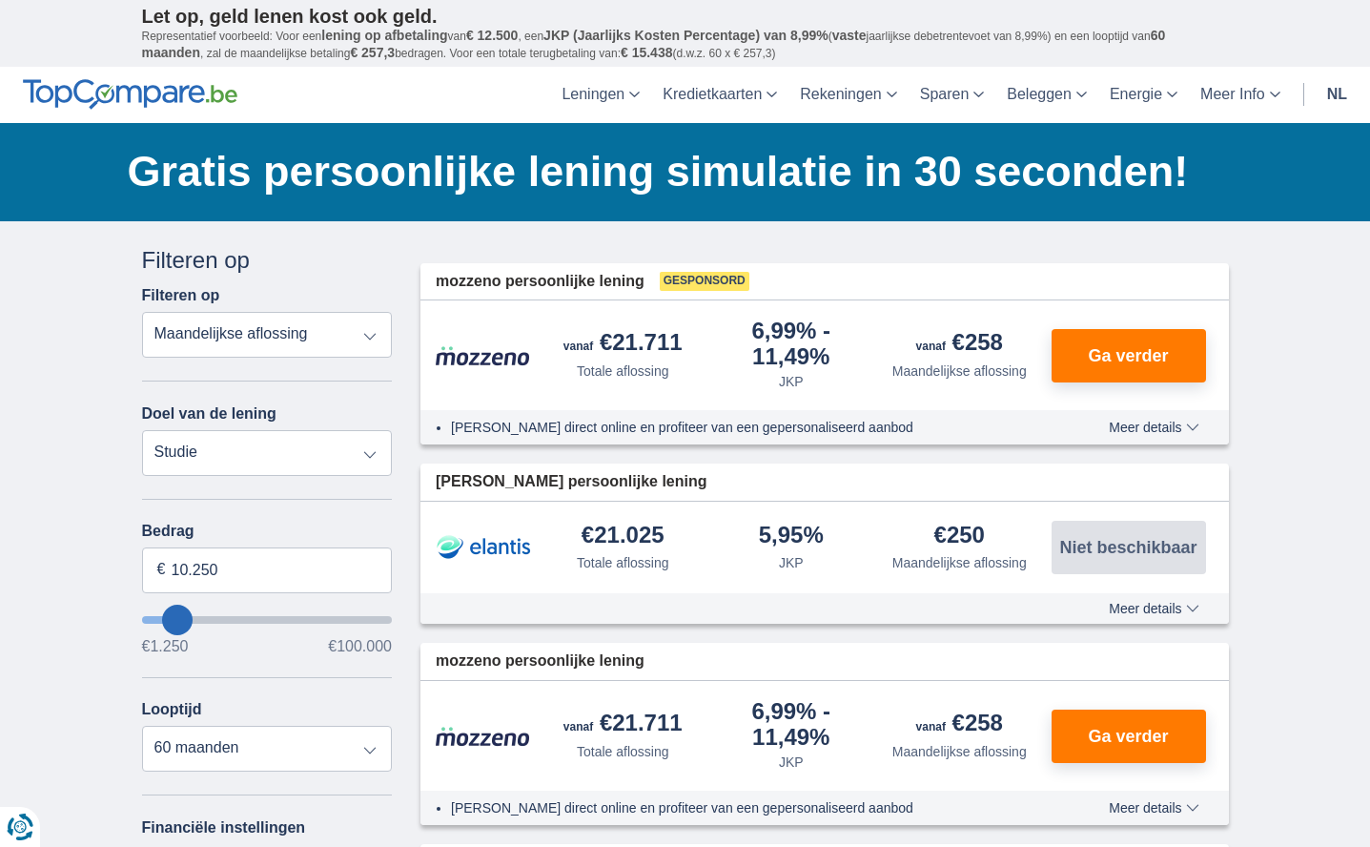
type input "9.250"
type input "9250"
select select "48"
type input "8.250"
type input "8250"
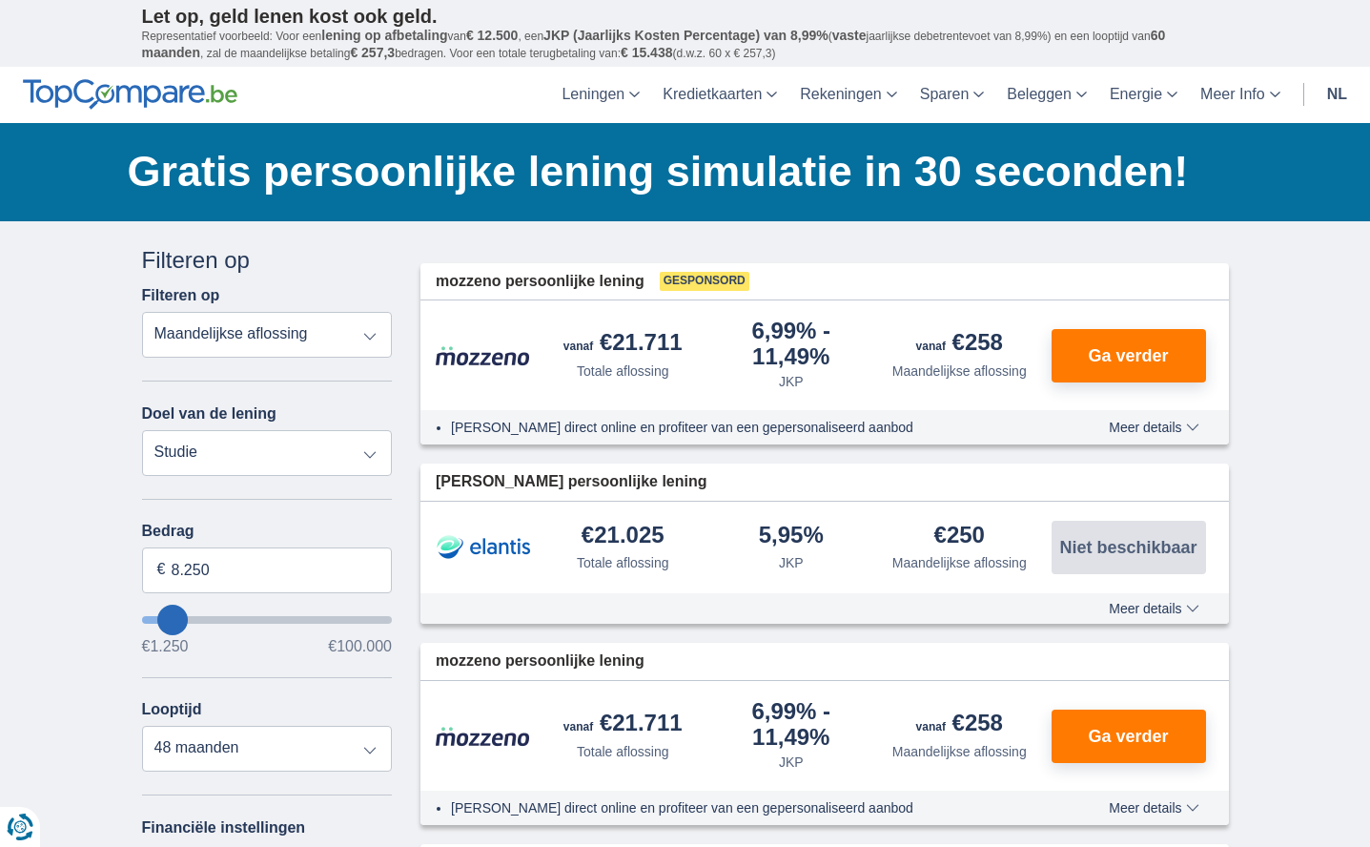
type input "7.250"
type input "7250"
select select "42"
type input "6.250"
type input "6250"
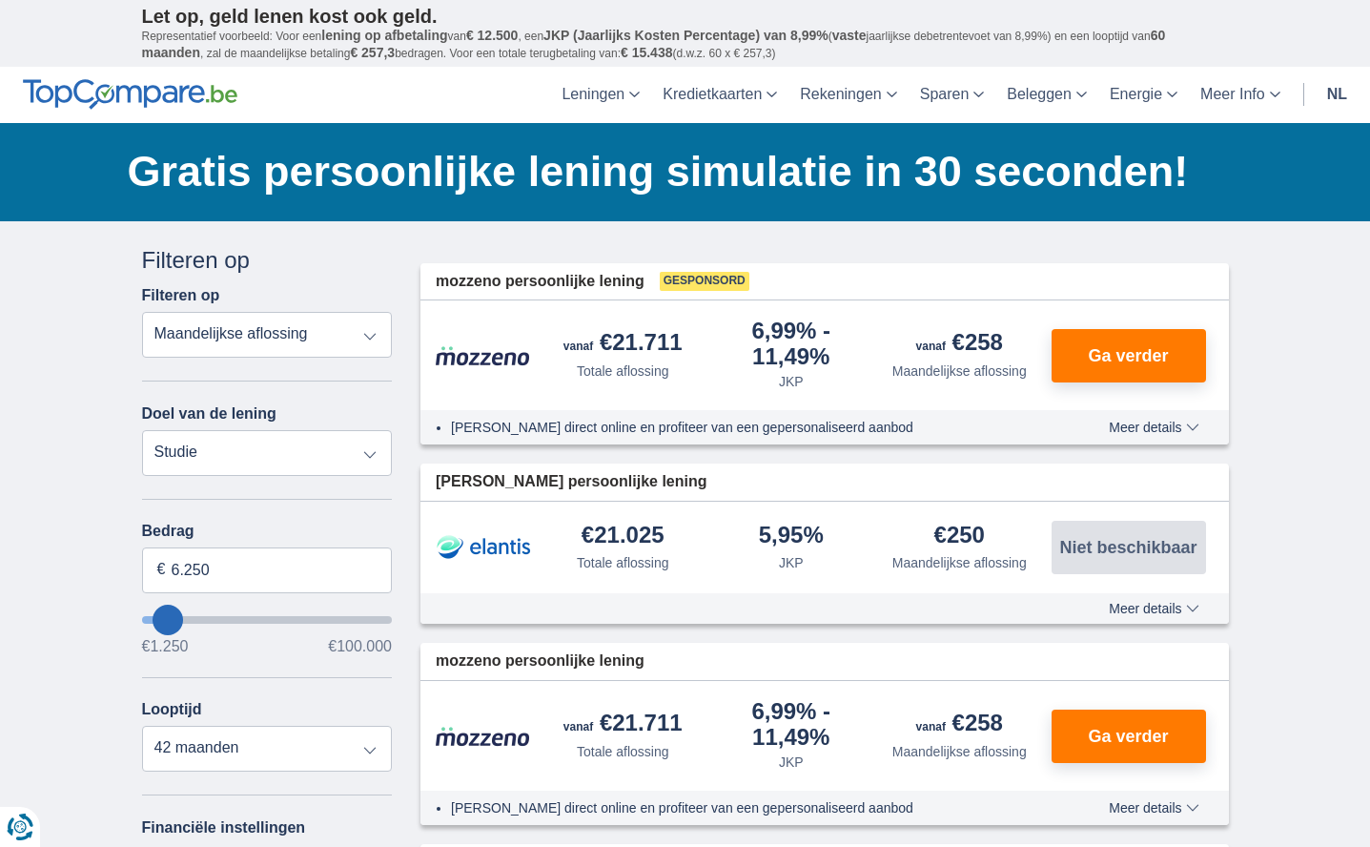
type input "5.250"
type input "5250"
select select "36"
type input "4.250"
type input "4250"
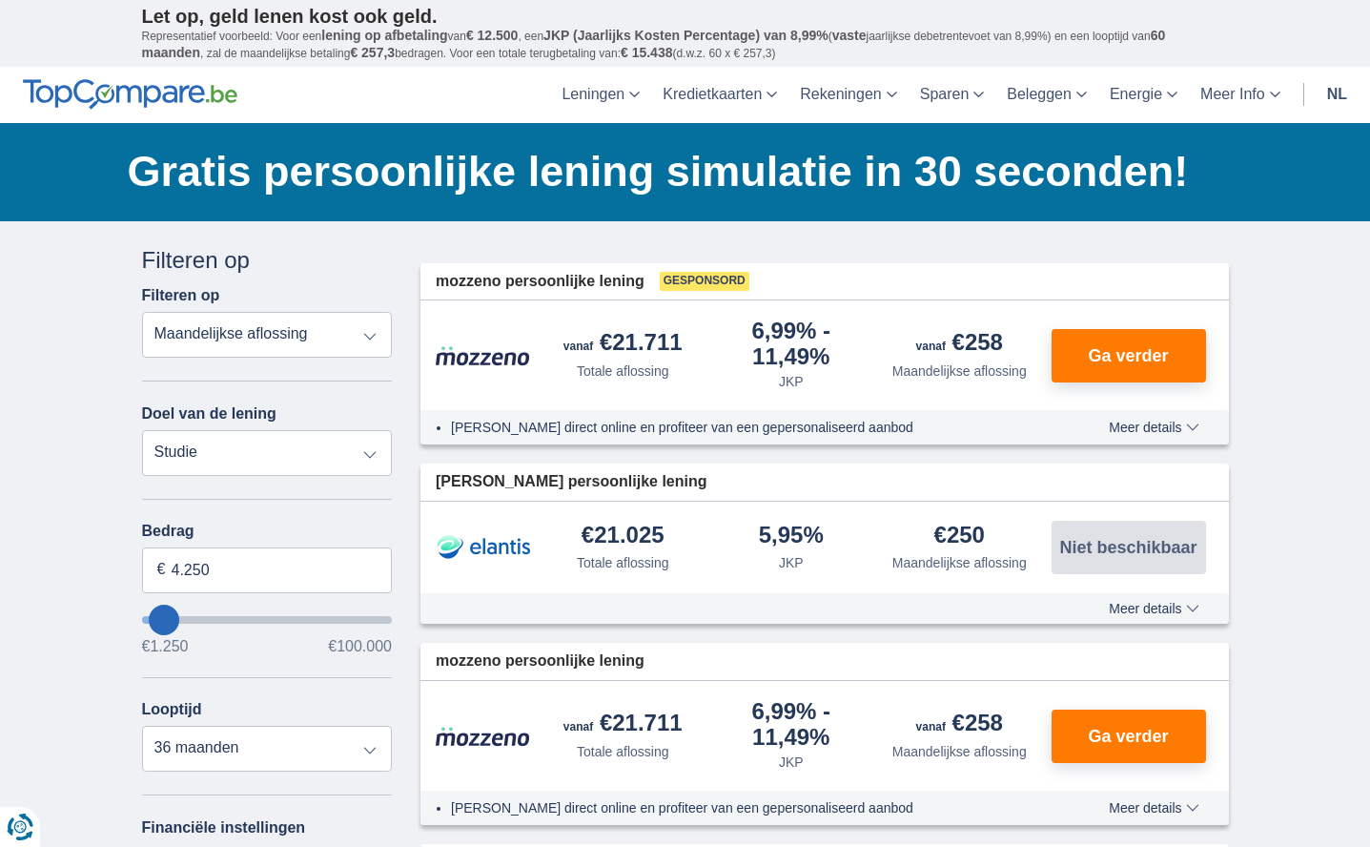
type input "3.250"
type input "3250"
select select "30"
type input "2.250"
type input "2250"
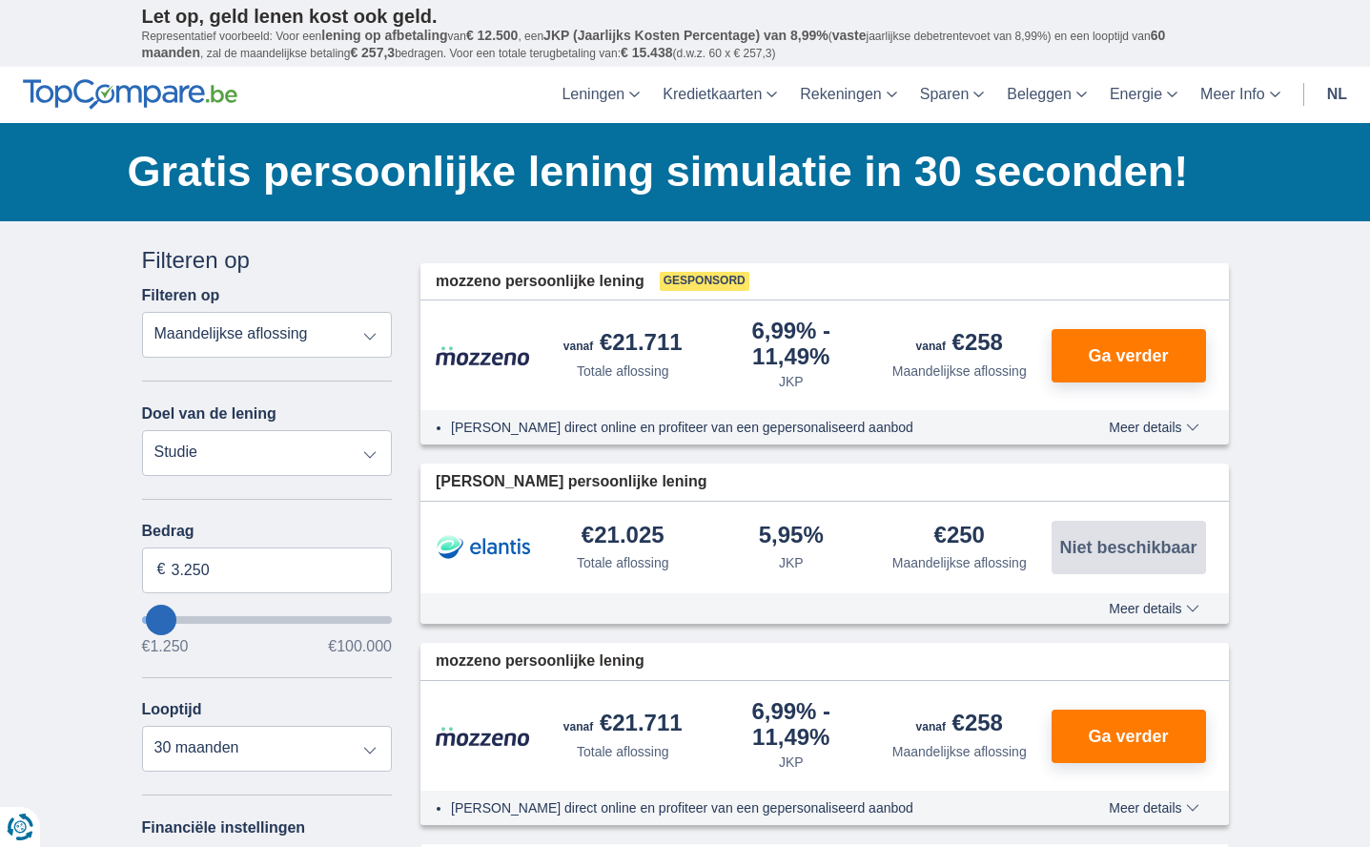
select select "24"
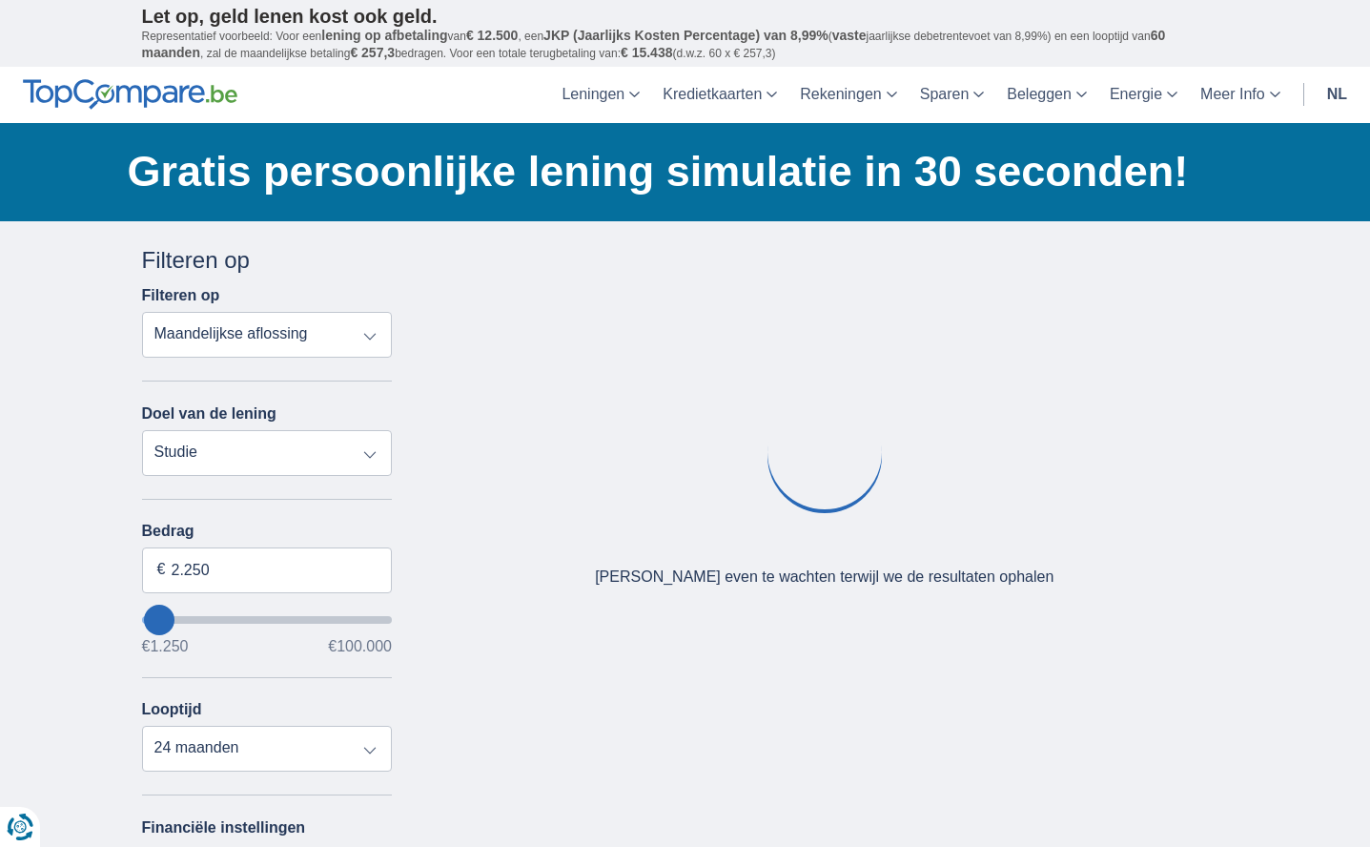
type input "3.250"
type input "3250"
select select "30"
type input "4.250"
type input "4250"
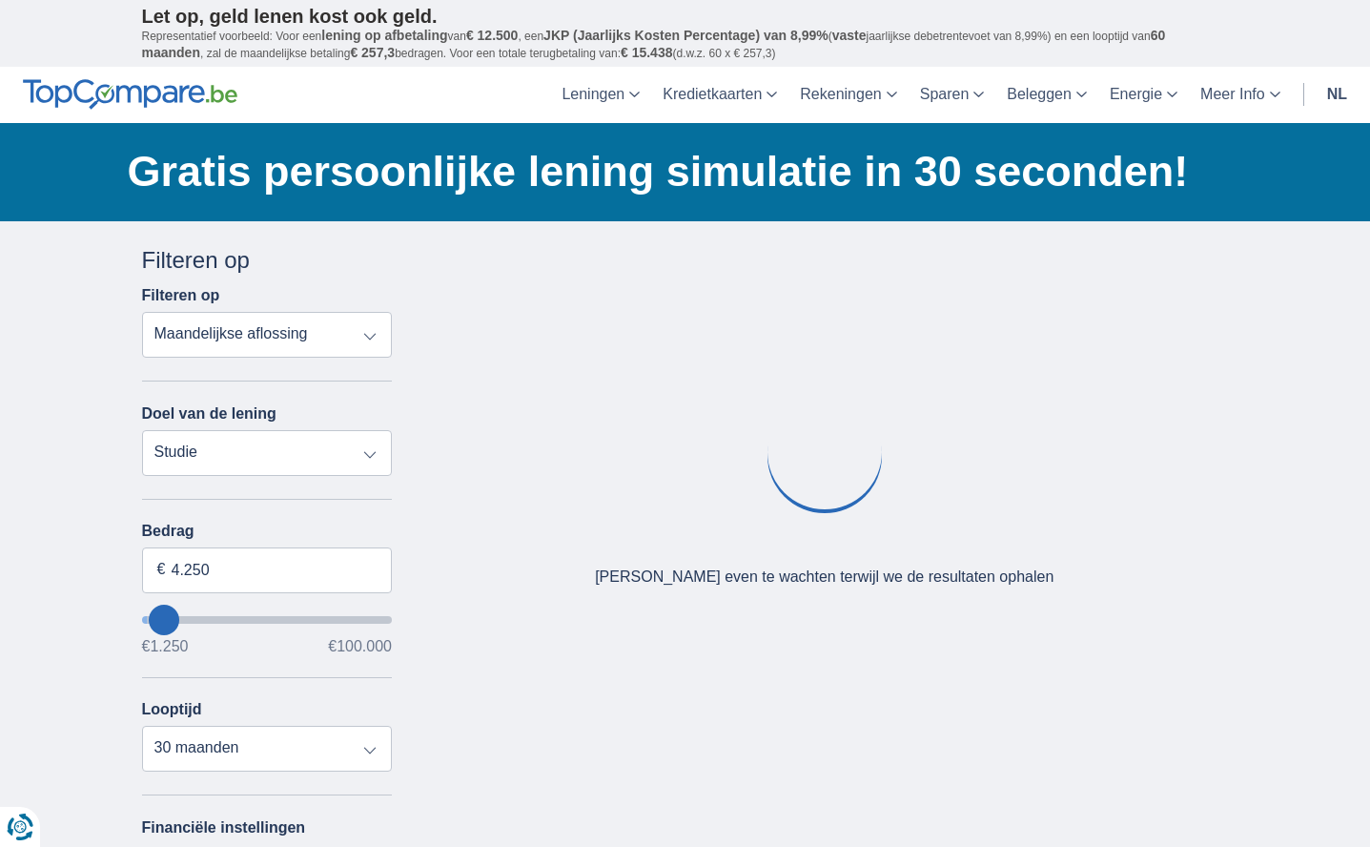
select select "36"
drag, startPoint x: 176, startPoint y: 615, endPoint x: 162, endPoint y: 612, distance: 14.6
type input "4250"
click at [163, 616] on input "wantToBorrow" at bounding box center [267, 620] width 251 height 8
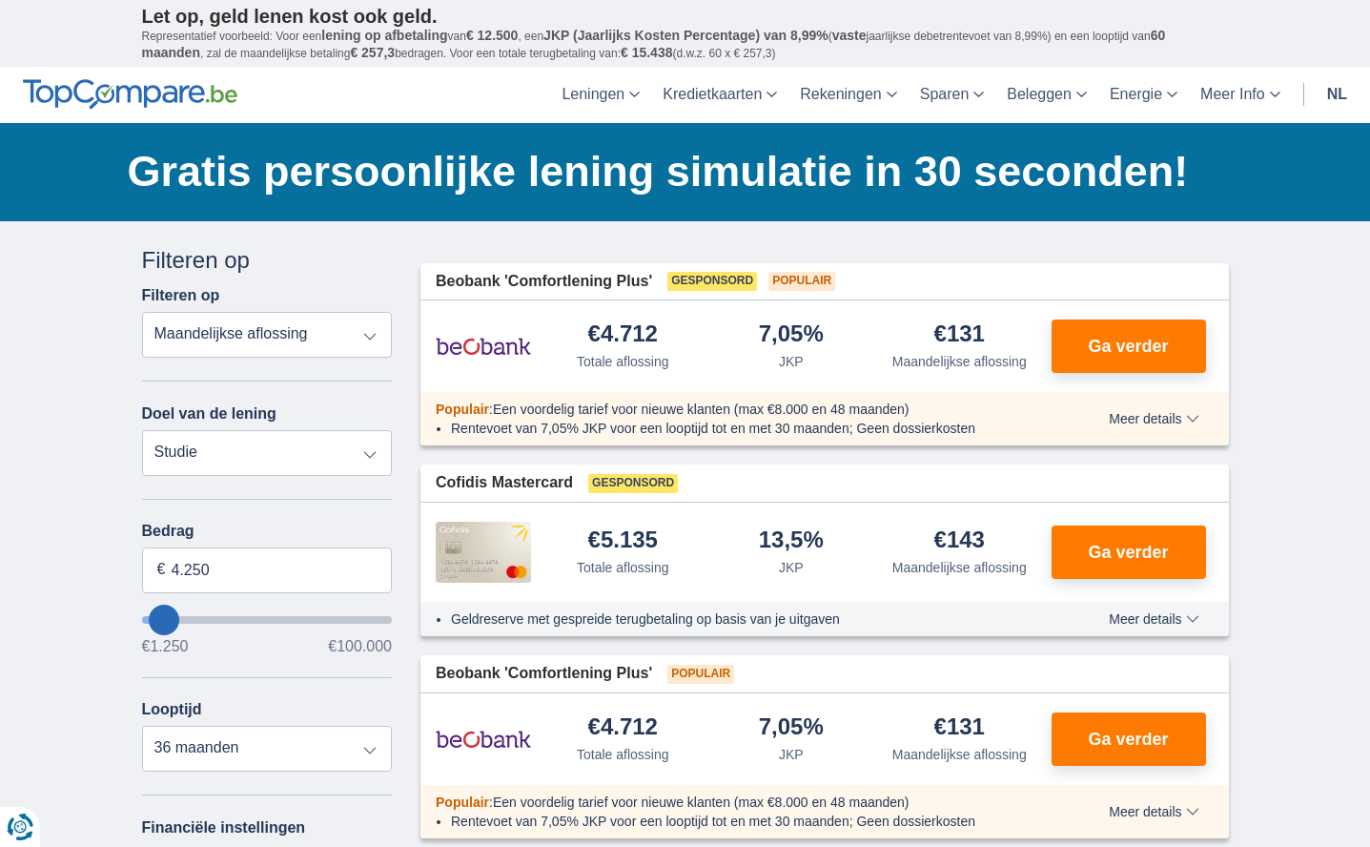
type input "1.250"
type input "1250"
select select "24"
type input "1250"
click at [144, 616] on input "wantToBorrow" at bounding box center [267, 620] width 251 height 8
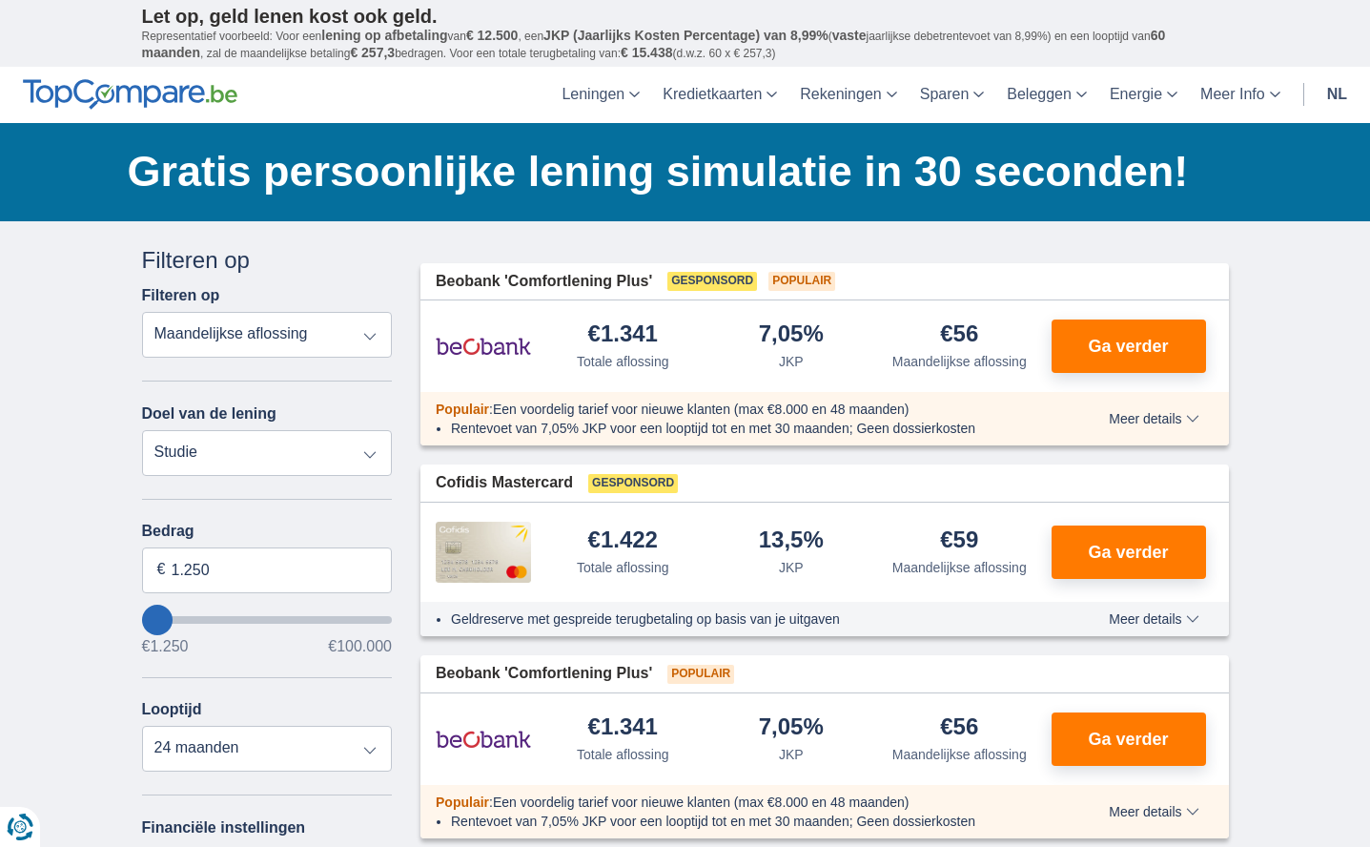
type input "2.250"
type input "2250"
type input "3.250"
type input "3250"
select select "30"
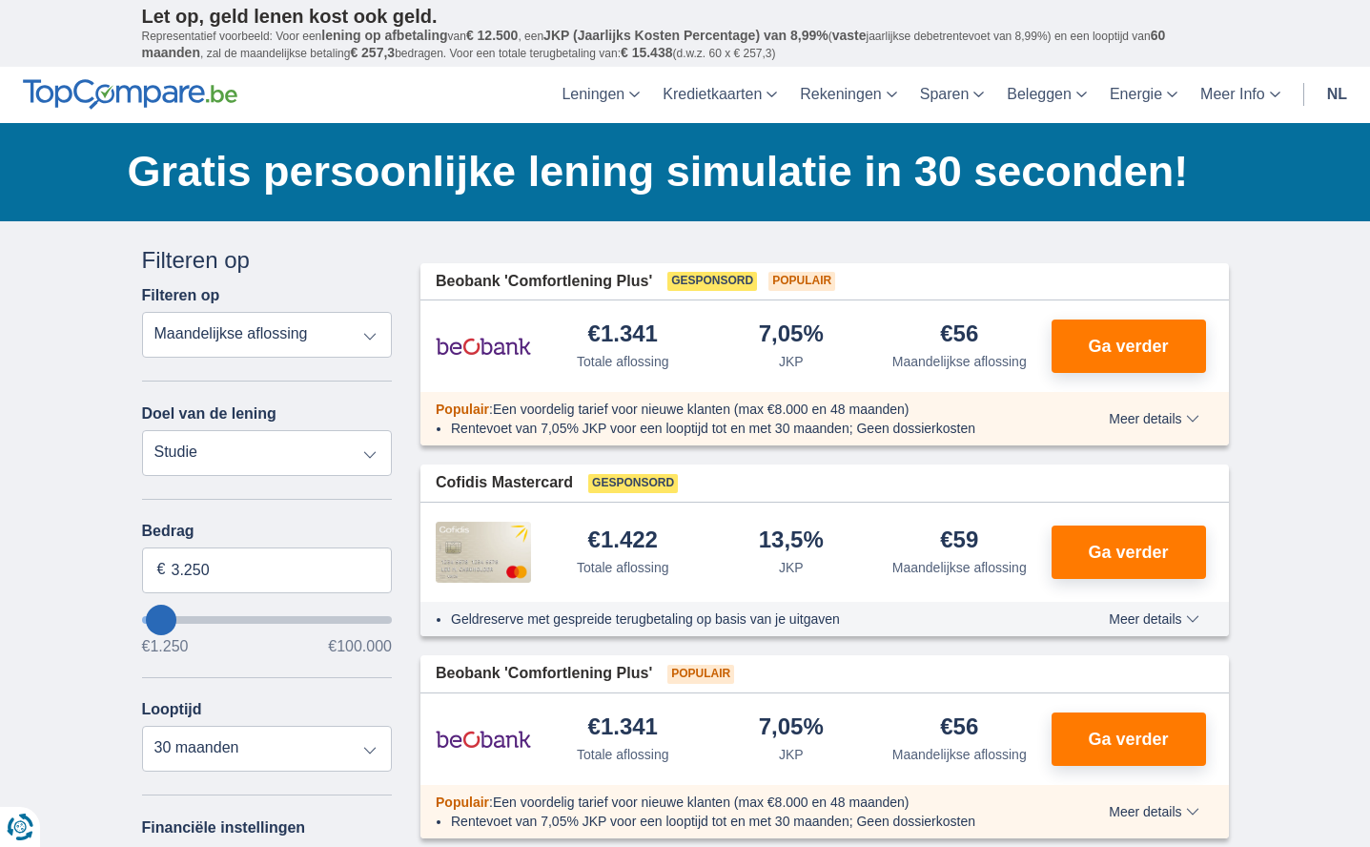
type input "4.250"
type input "4250"
type input "5.250"
type input "5250"
type input "6.250"
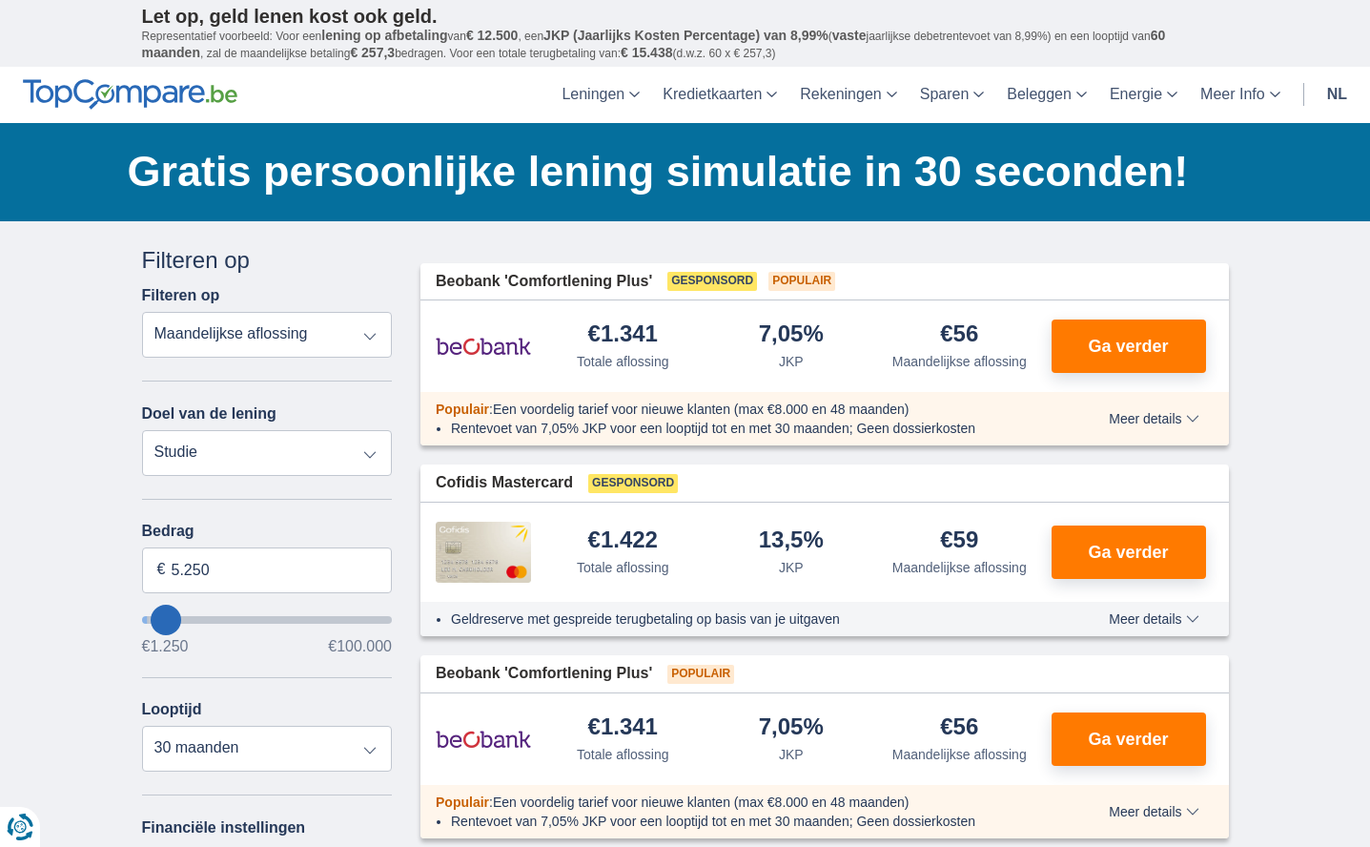
type input "6250"
type input "7.250"
type input "7250"
type input "8.250"
type input "8250"
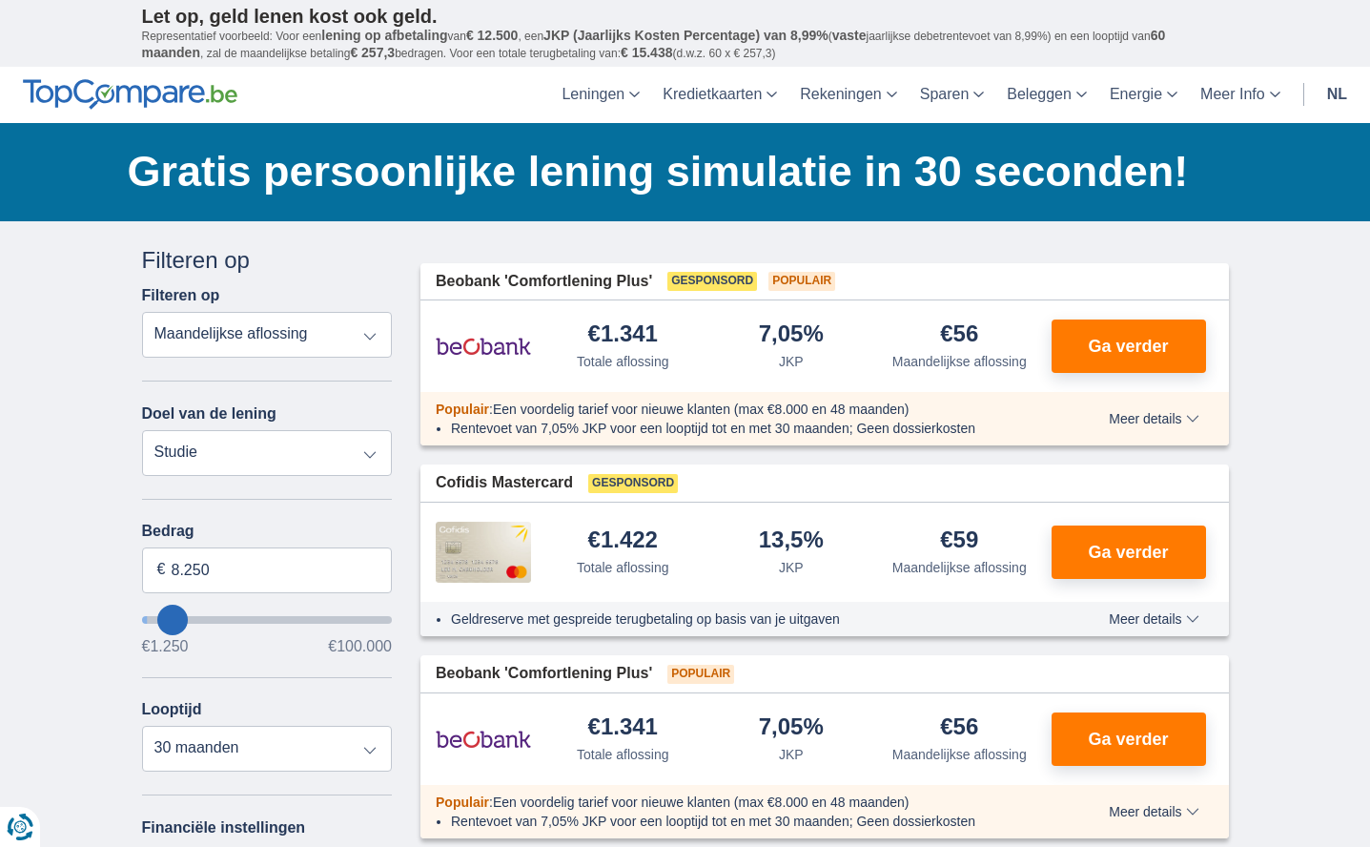
select select "48"
type input "9.250"
type input "9250"
type input "10.250"
type input "10250"
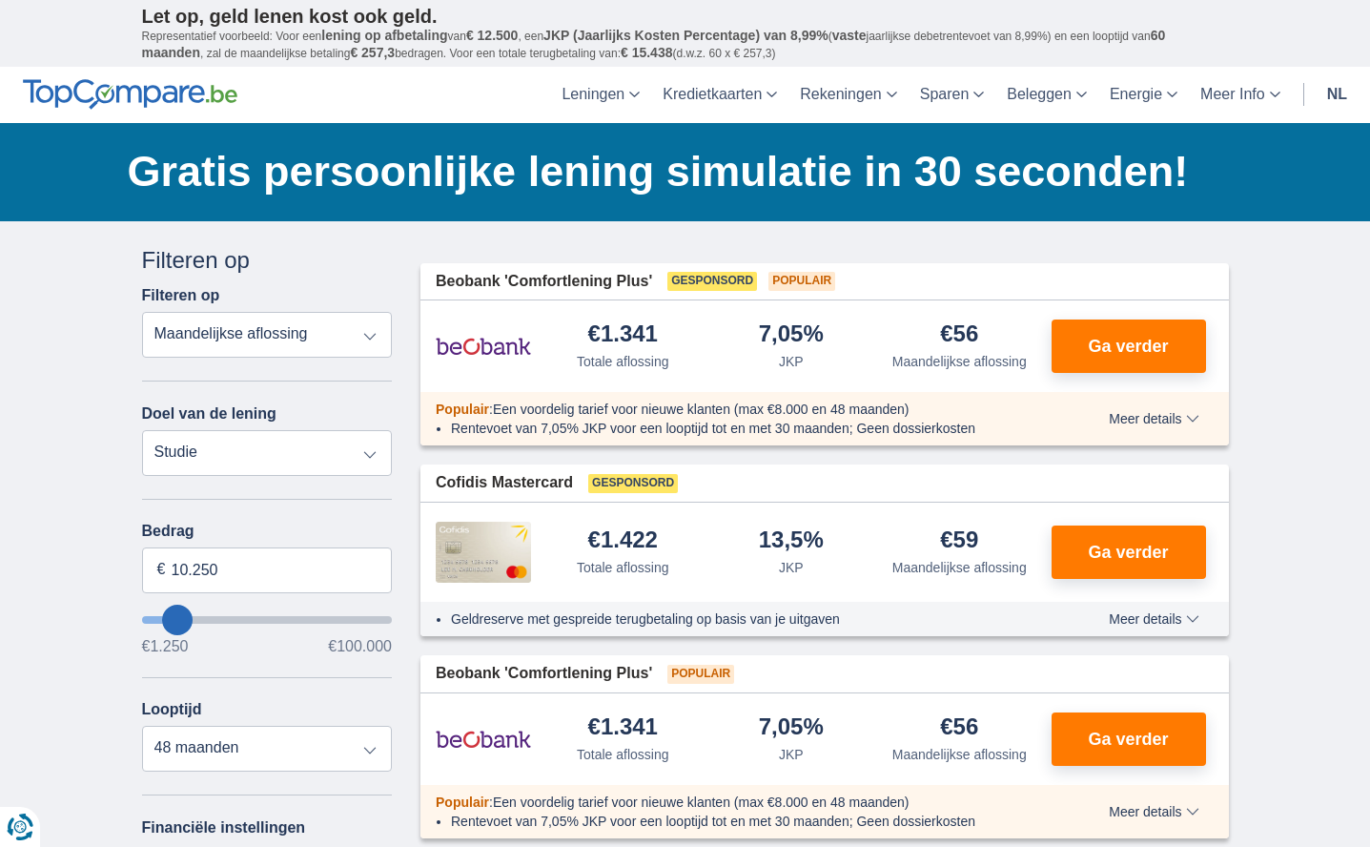
type input "11.250"
type input "11250"
select select "60"
type input "10.250"
type input "10250"
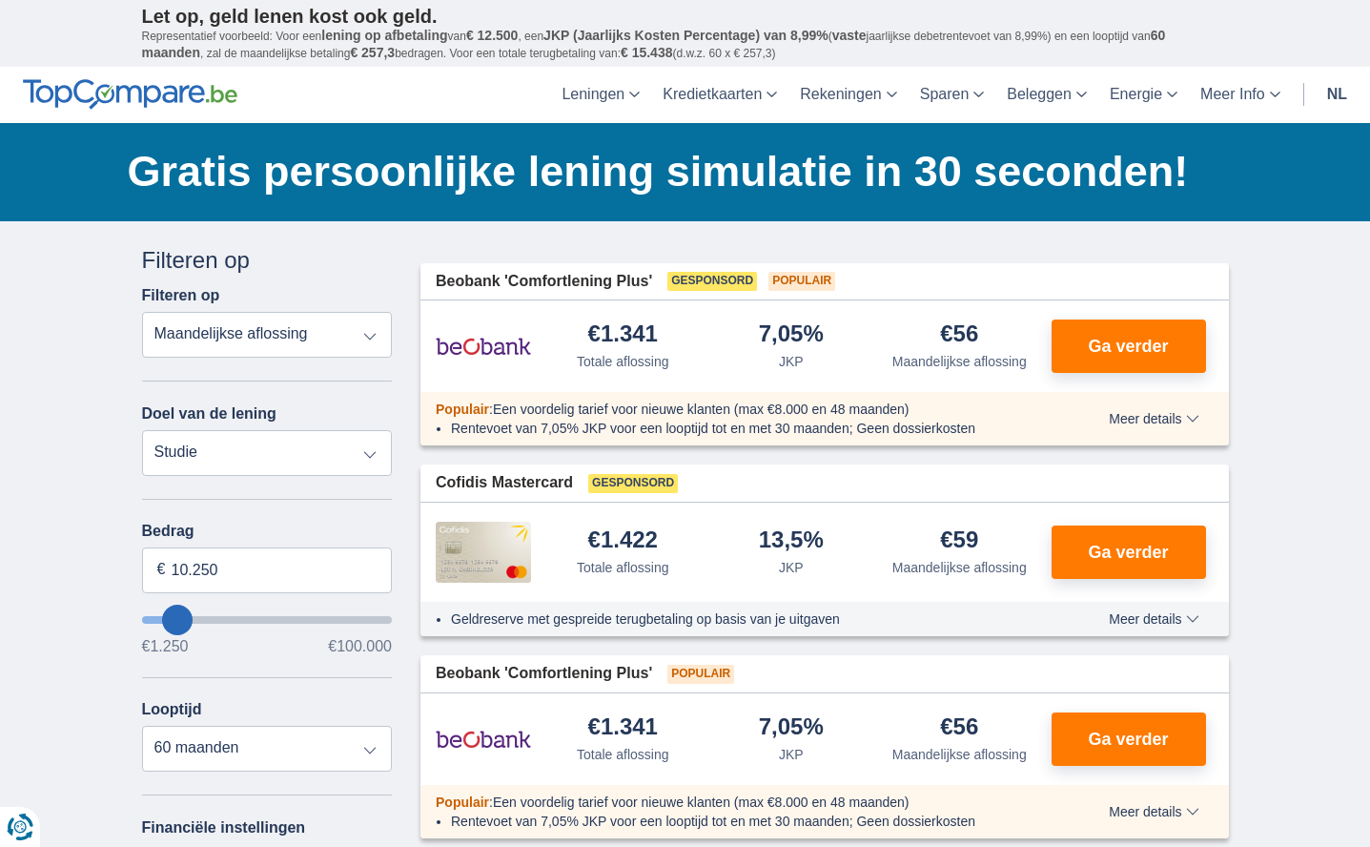
type input "9.250"
type input "9250"
select select "48"
type input "8.250"
type input "8250"
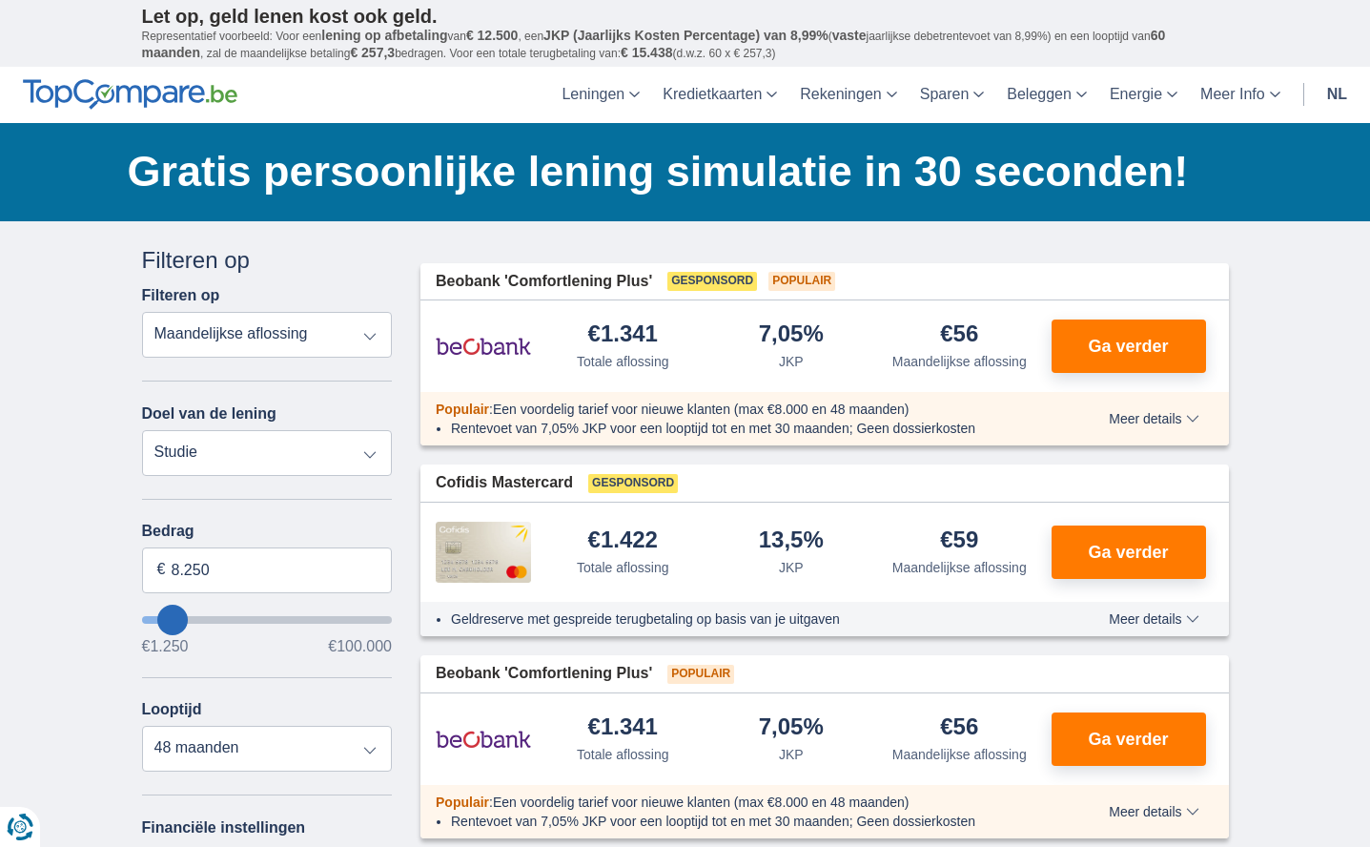
type input "7.250"
type input "7250"
select select "42"
type input "6.250"
type input "6250"
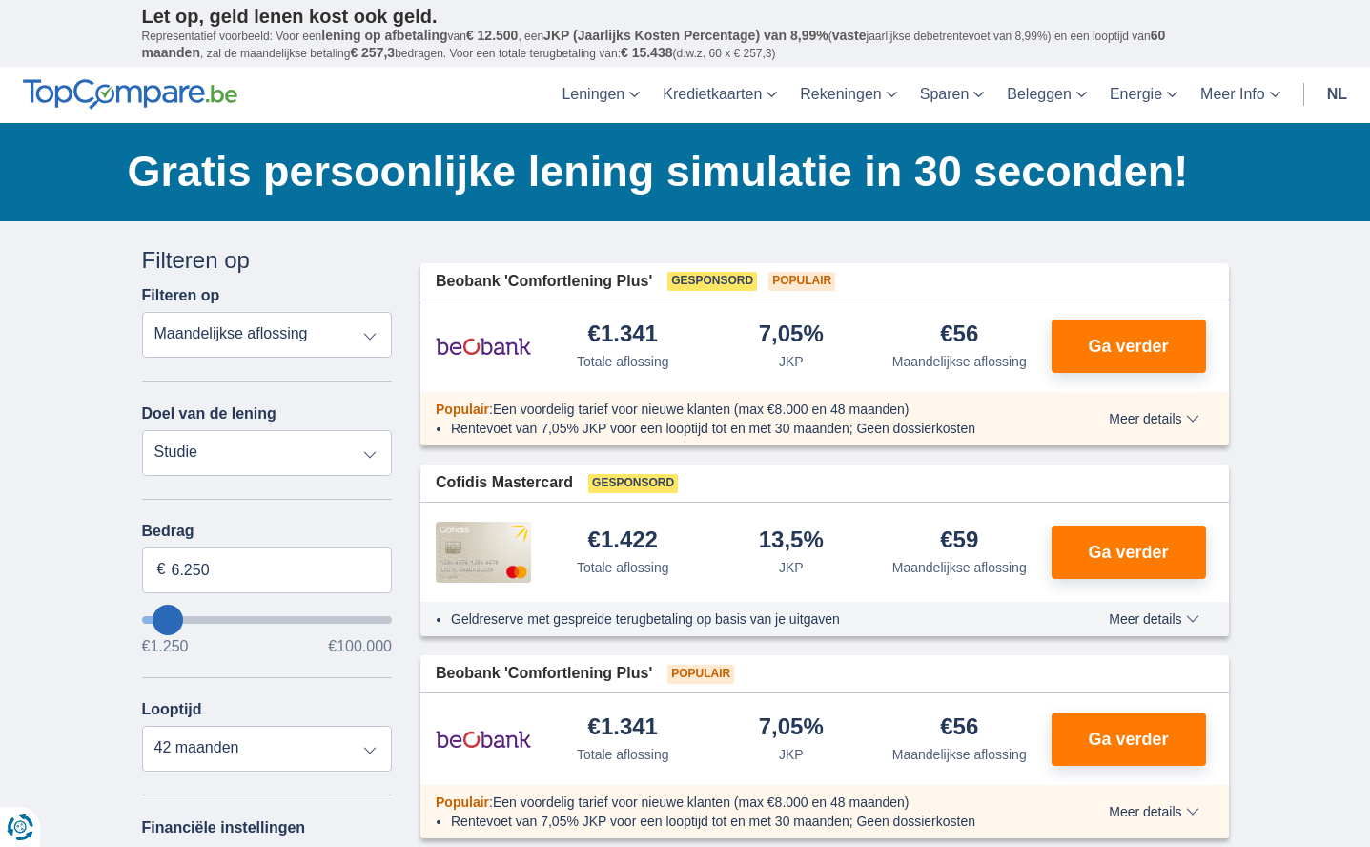
type input "5.250"
type input "5250"
select select "36"
drag, startPoint x: 154, startPoint y: 614, endPoint x: 165, endPoint y: 614, distance: 10.5
type input "5250"
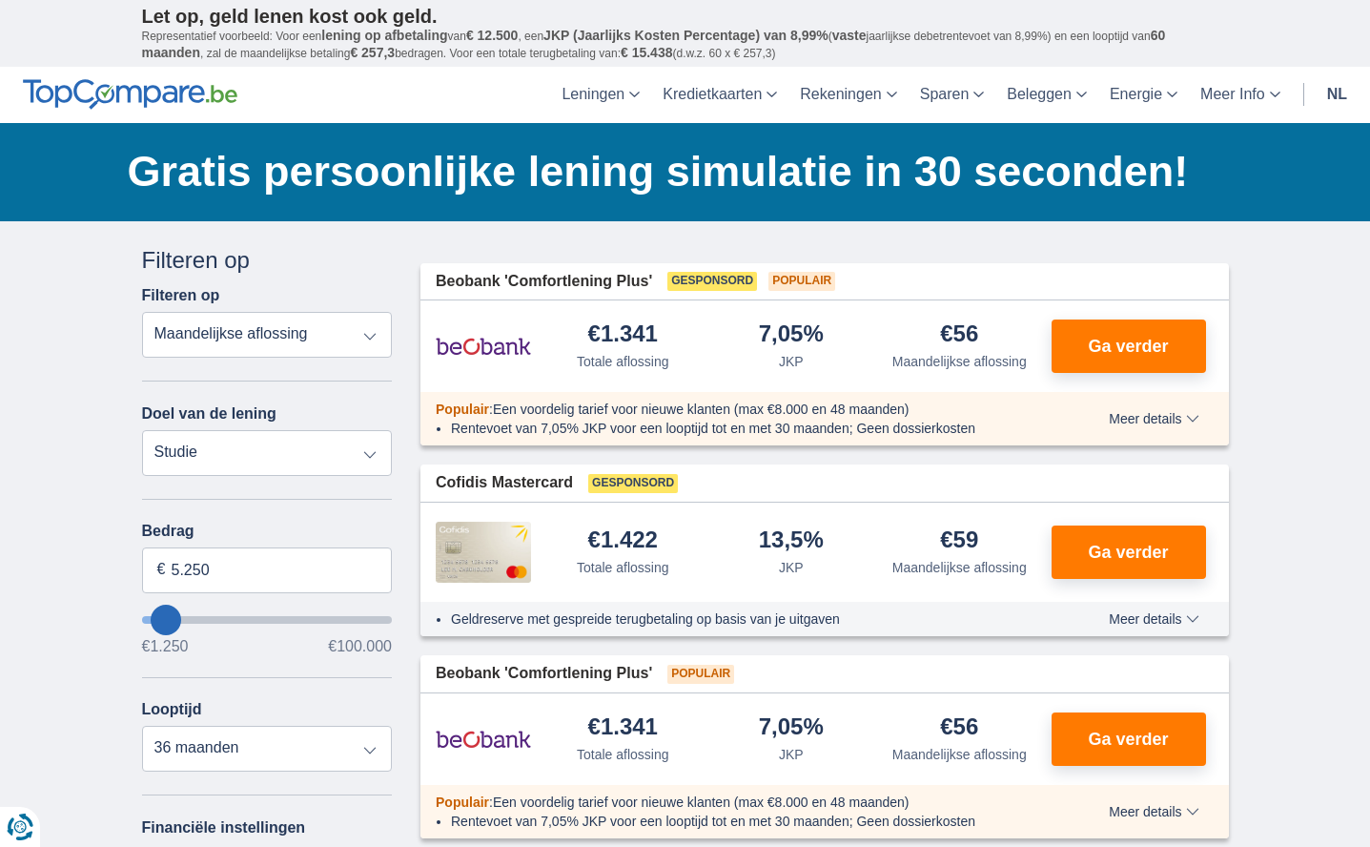
click at [165, 616] on input "wantToBorrow" at bounding box center [267, 620] width 251 height 8
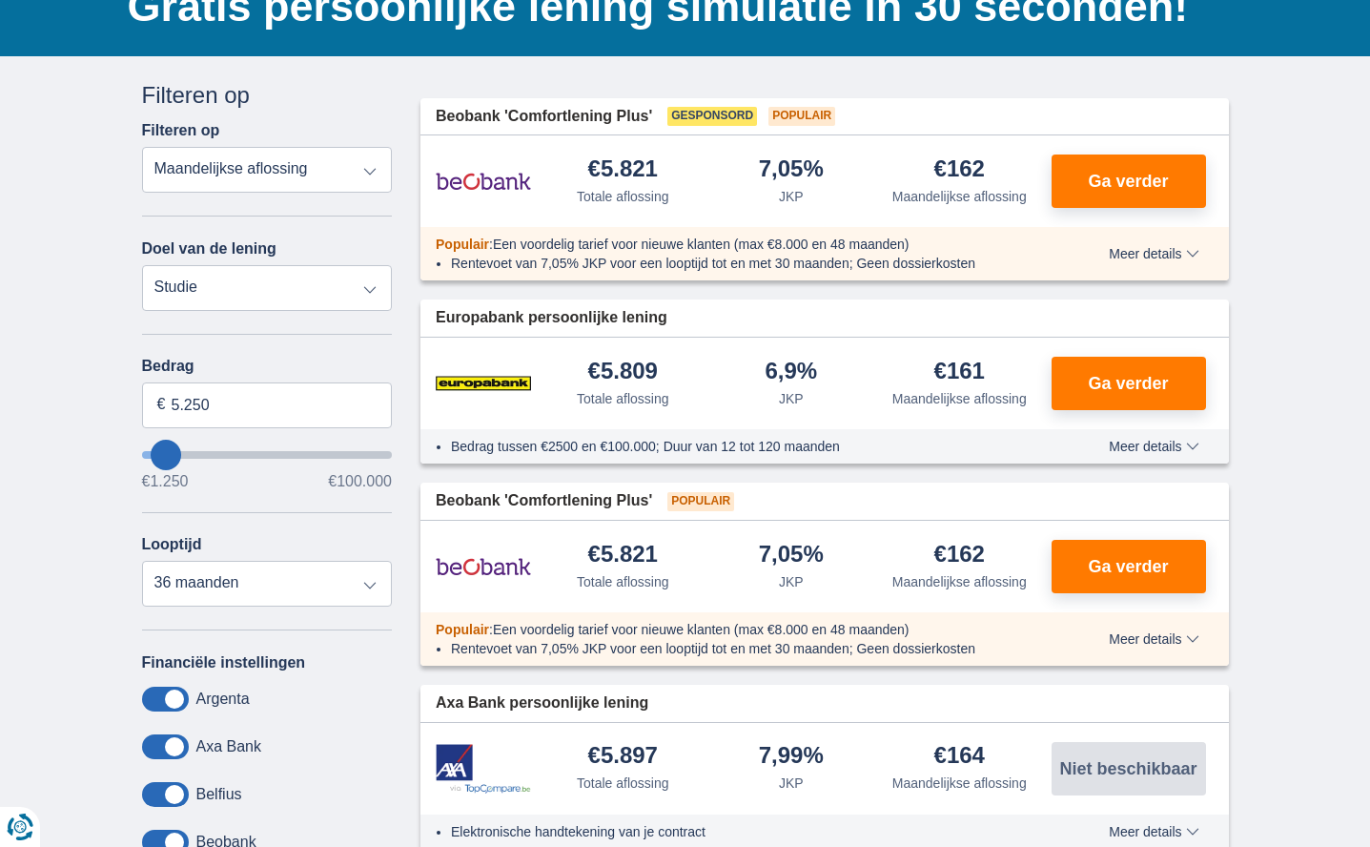
scroll to position [164, 0]
